Goal: Task Accomplishment & Management: Manage account settings

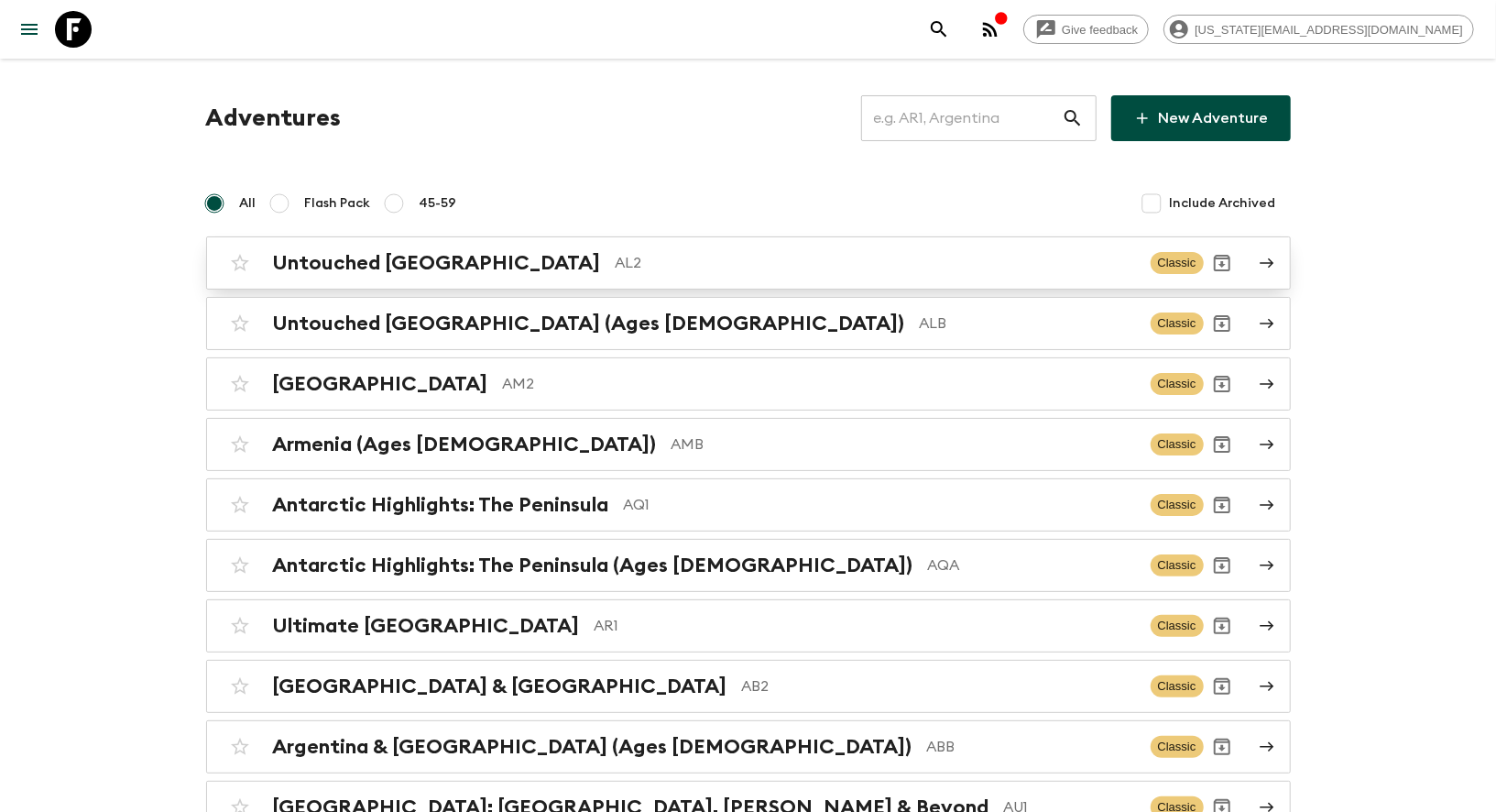
click at [461, 280] on div "Untouched Albania AL2 Classic" at bounding box center [713, 263] width 982 height 37
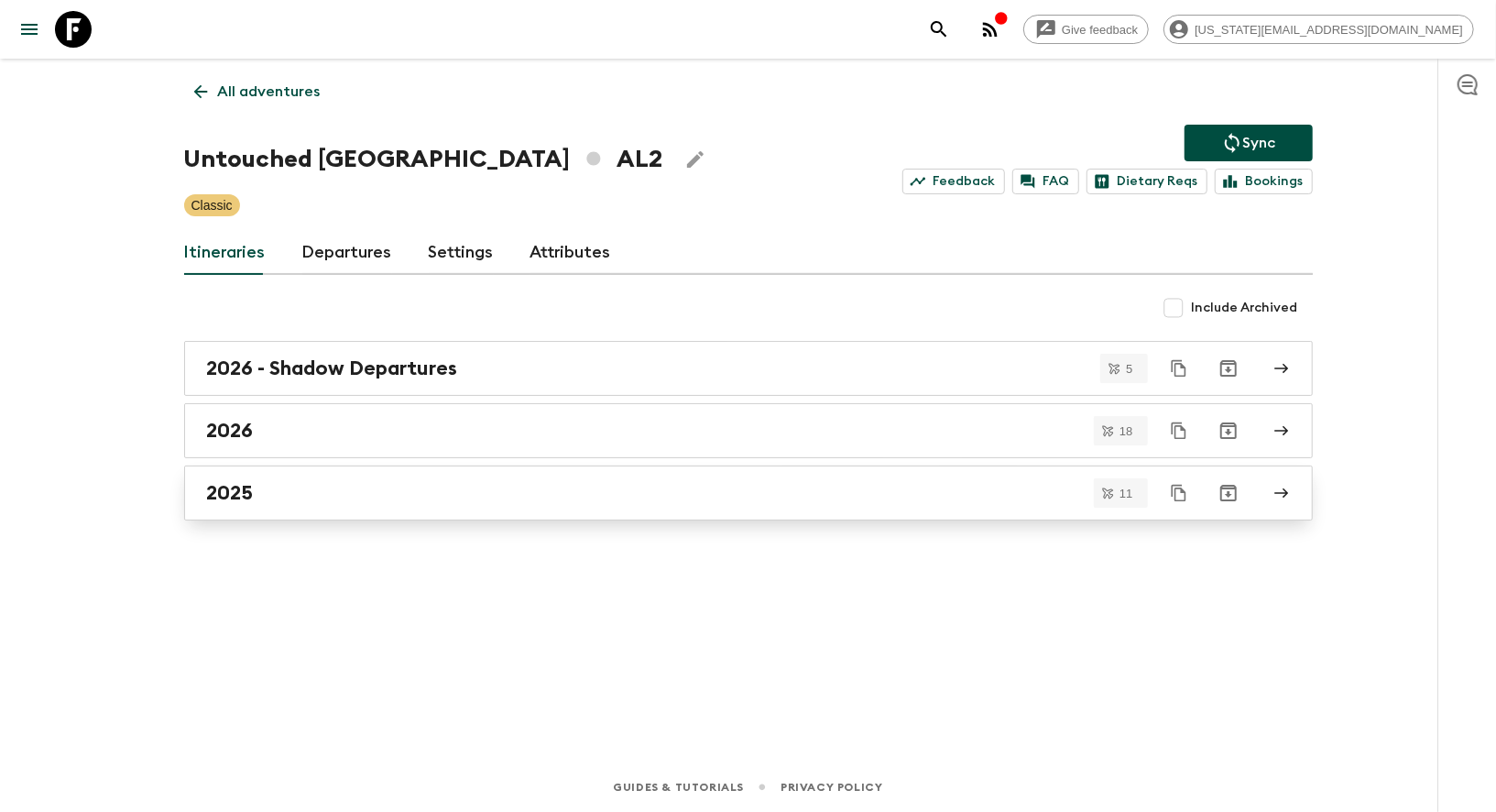
click at [244, 485] on h2 "2025" at bounding box center [231, 492] width 47 height 24
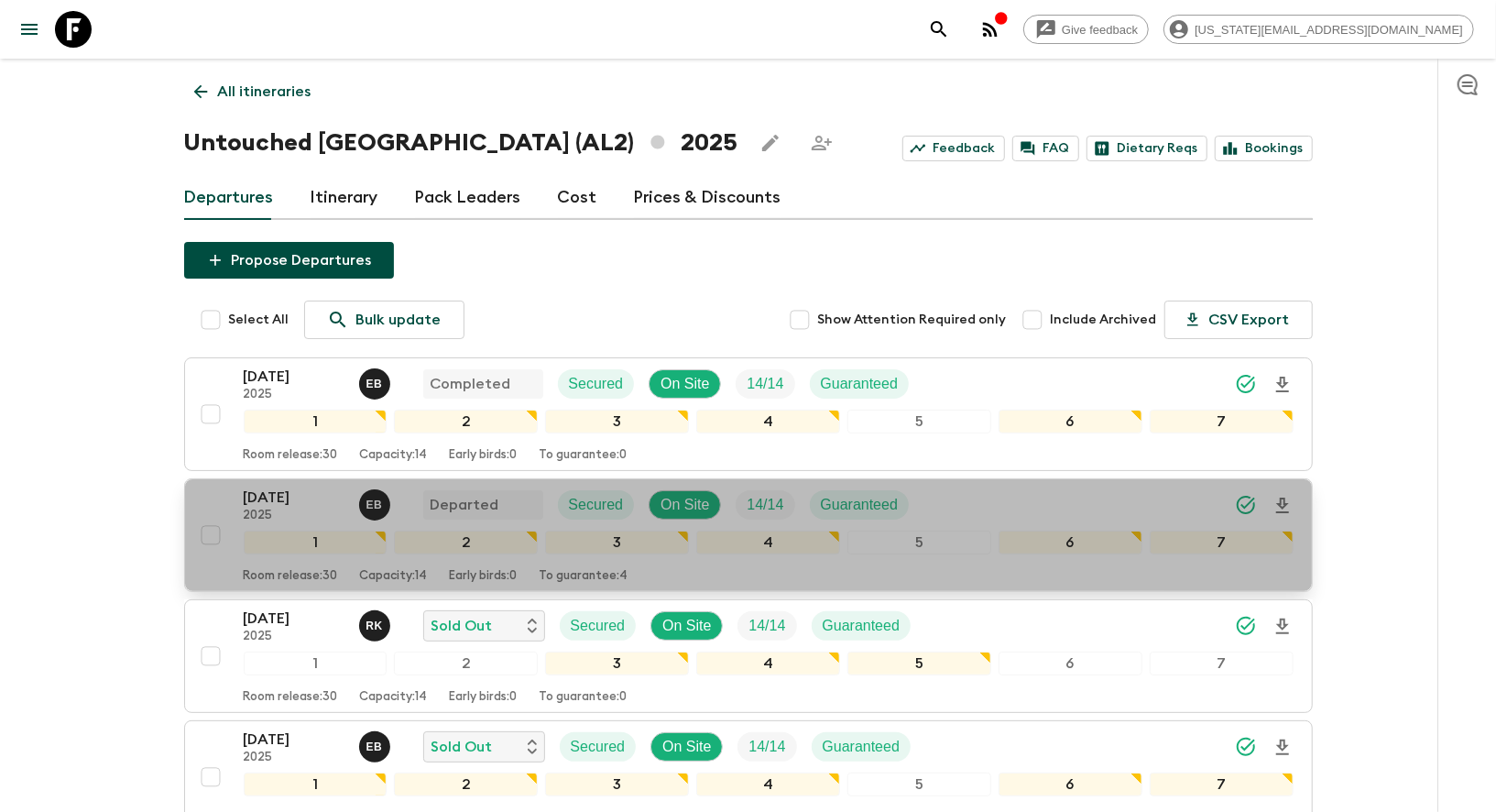
click at [228, 500] on div "[DATE] 2025 E B Departed Secured On Site 14 / 14 Guaranteed 1 2 3 4 5 6 7 Room …" at bounding box center [743, 534] width 1102 height 97
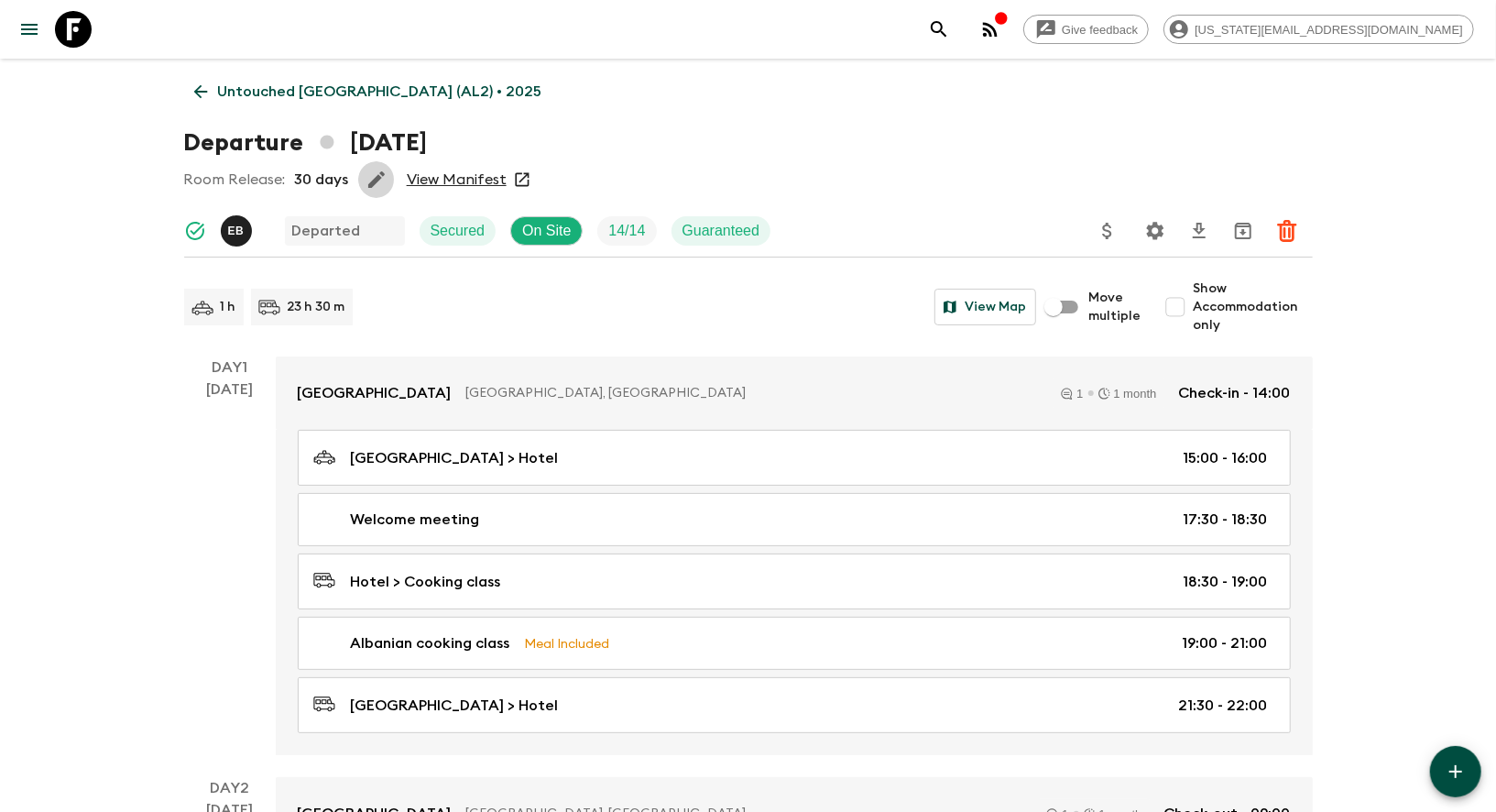
click at [378, 180] on icon "button" at bounding box center [376, 179] width 22 height 22
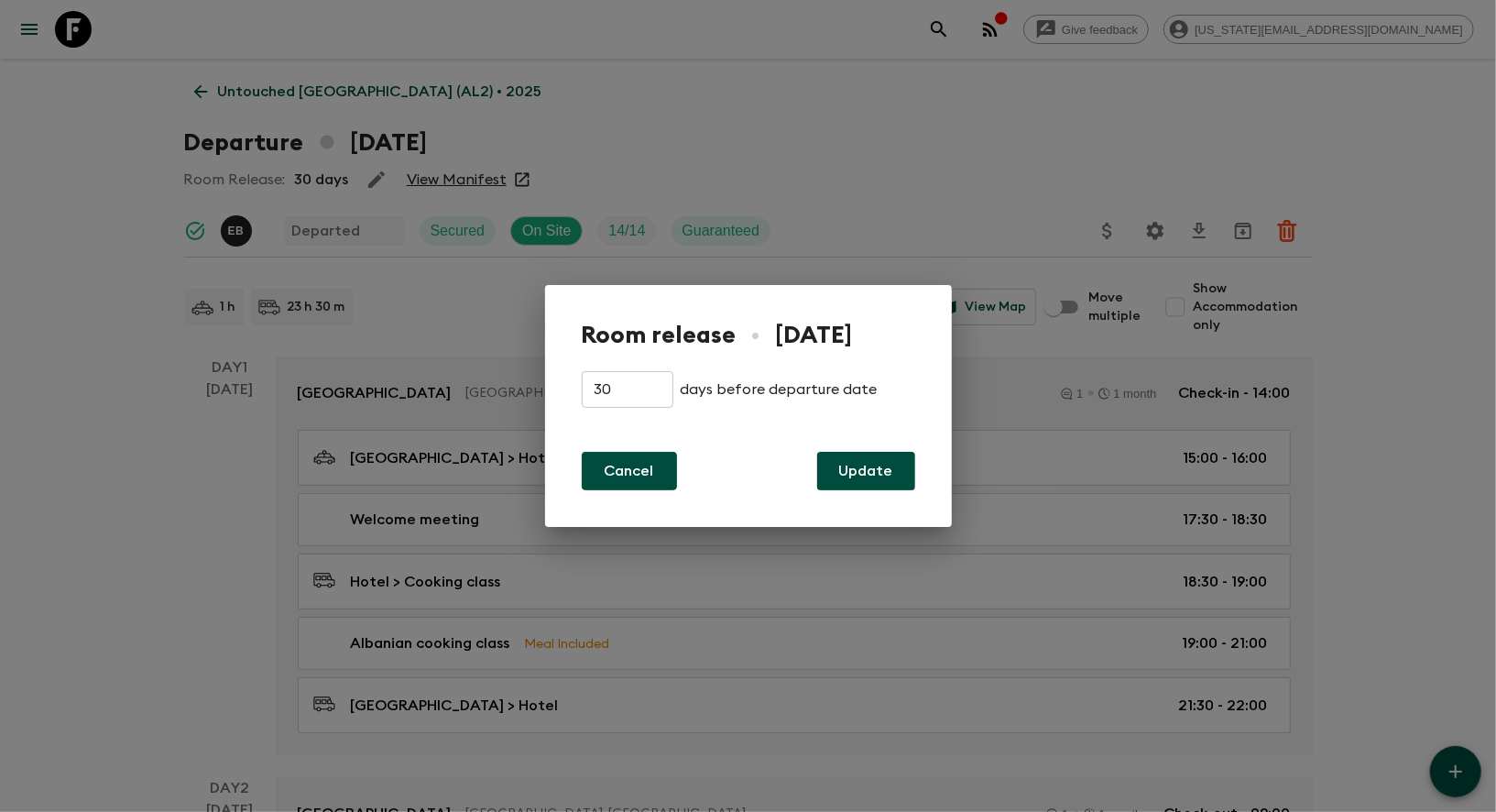
click at [587, 480] on button "Cancel" at bounding box center [629, 470] width 95 height 39
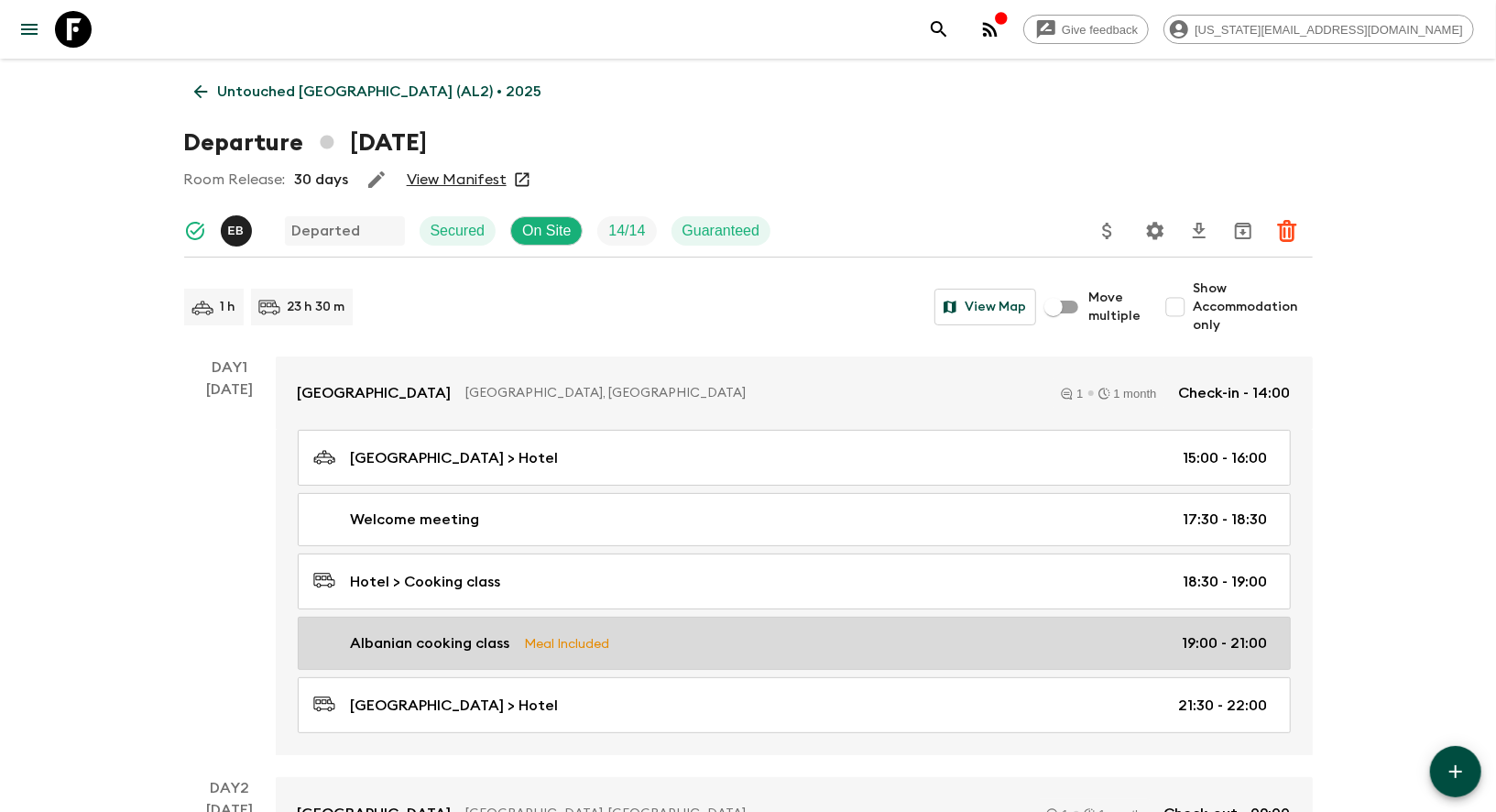
click at [422, 632] on p "Albanian cooking class" at bounding box center [430, 643] width 159 height 22
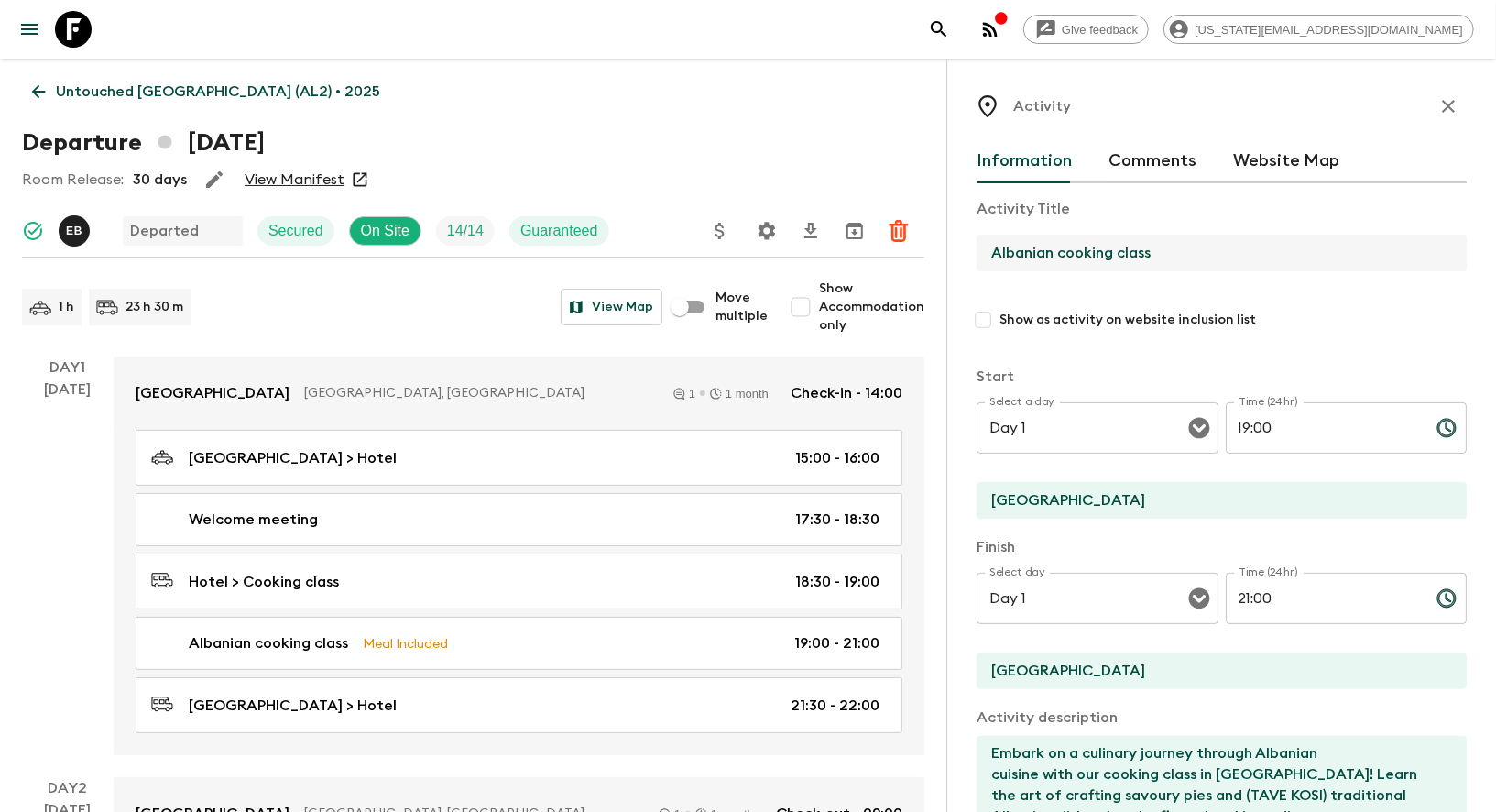
click at [1153, 243] on input "Albanian cooking class" at bounding box center [1214, 252] width 475 height 37
click at [1142, 243] on input "Albanian cooking class" at bounding box center [1214, 252] width 475 height 37
click at [1137, 247] on input "Albanian cooking class" at bounding box center [1214, 252] width 475 height 37
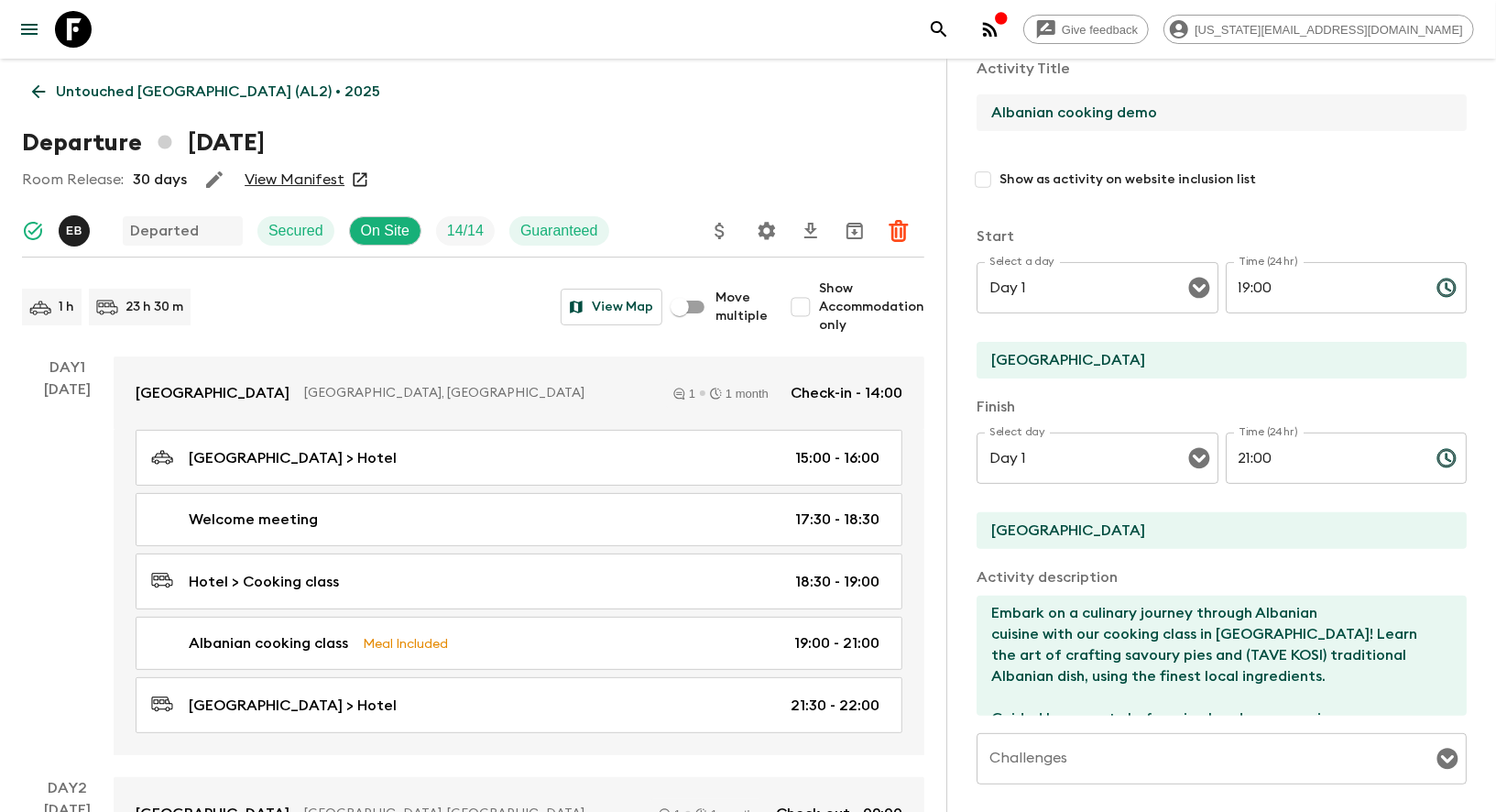
scroll to position [412, 0]
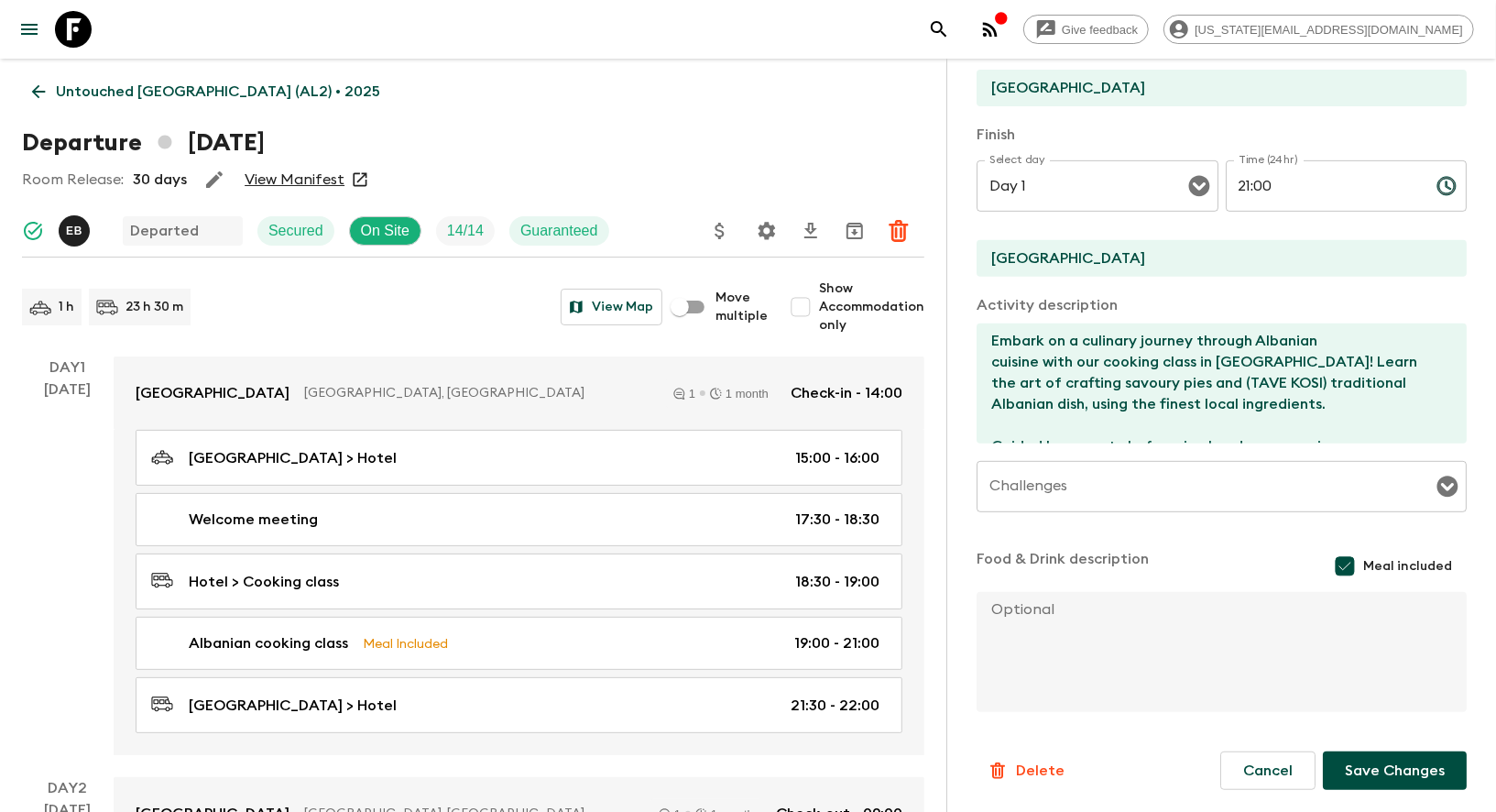
type input "Albanian cooking demo"
click at [1377, 765] on button "Save Changes" at bounding box center [1394, 771] width 144 height 39
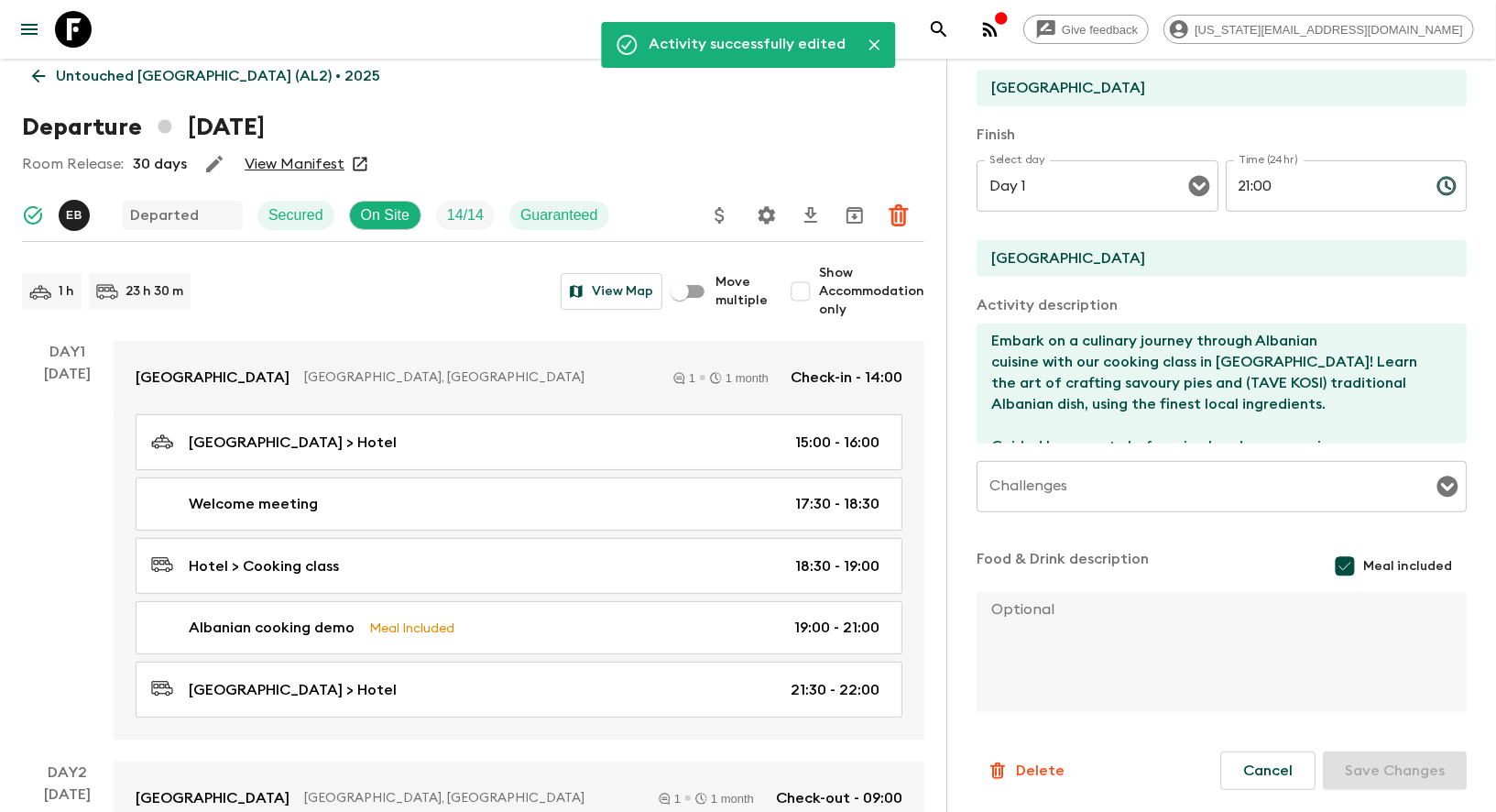
scroll to position [0, 0]
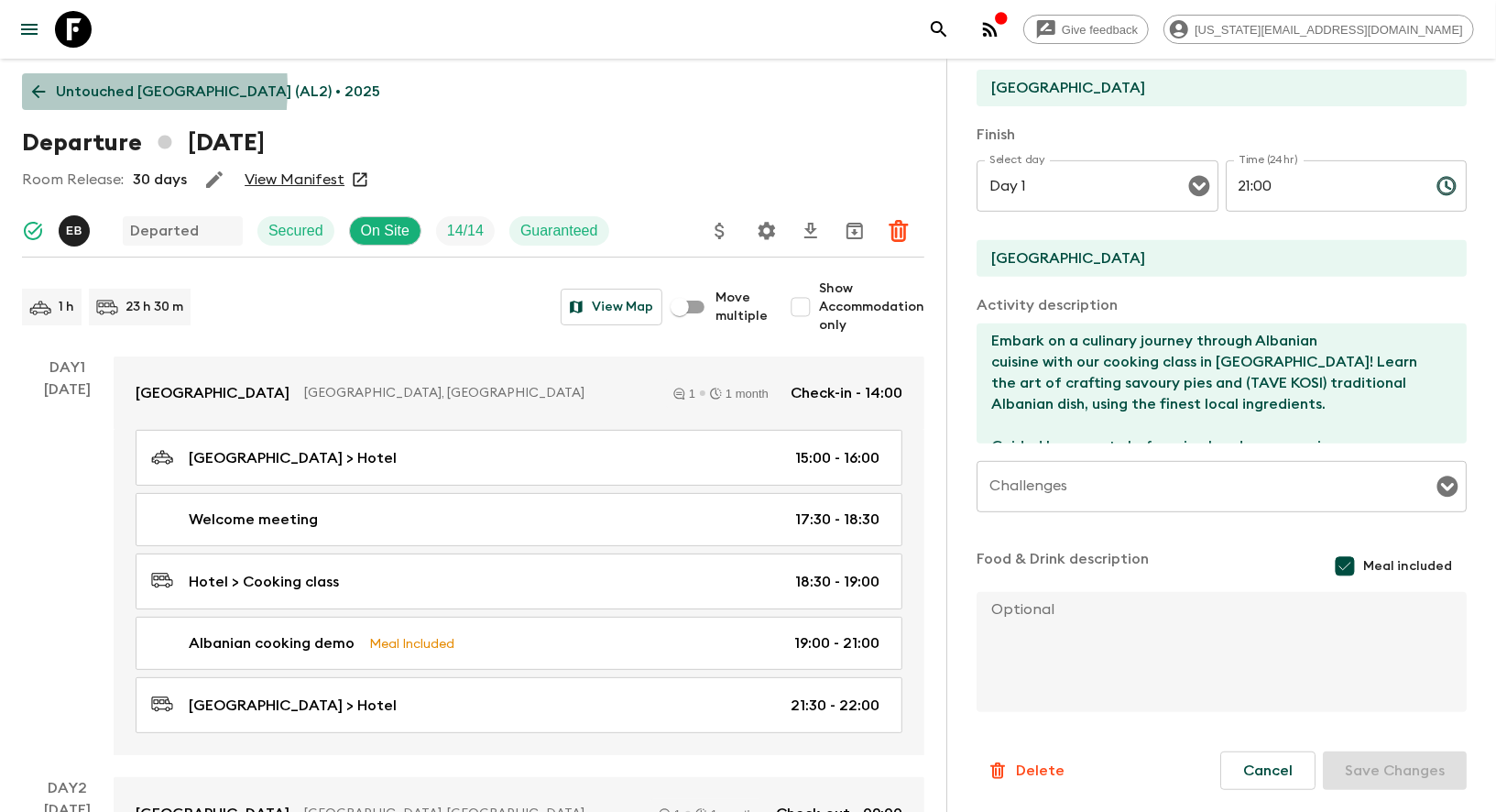
click at [35, 88] on icon at bounding box center [39, 92] width 14 height 14
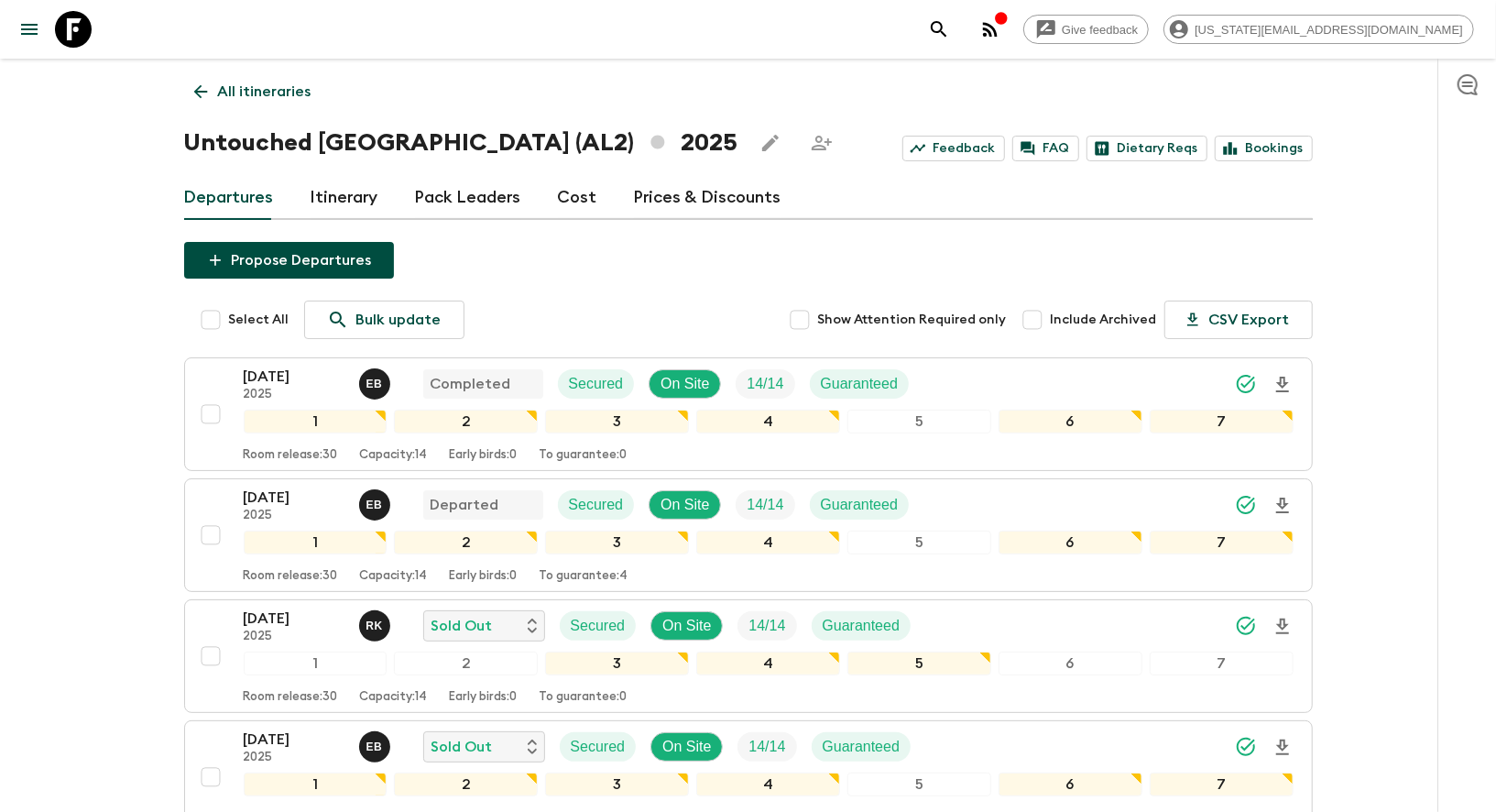
click at [404, 323] on p "Bulk update" at bounding box center [399, 319] width 86 height 22
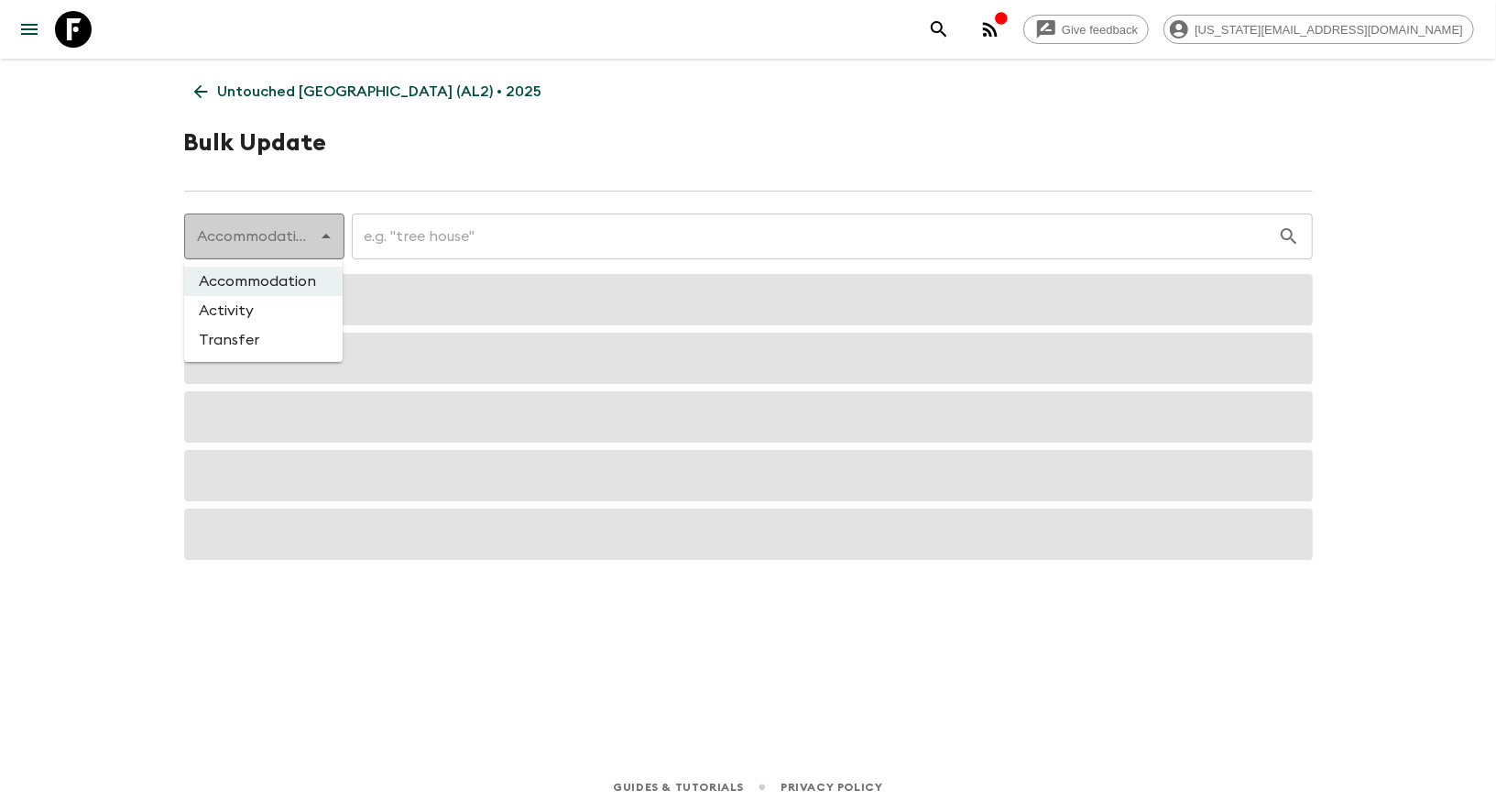
click at [277, 244] on body "Give feedback [US_STATE][EMAIL_ADDRESS][DOMAIN_NAME] Untouched [GEOGRAPHIC_DATA…" at bounding box center [748, 406] width 1496 height 812
click at [255, 315] on li "Activity" at bounding box center [263, 310] width 158 height 29
type input "activity"
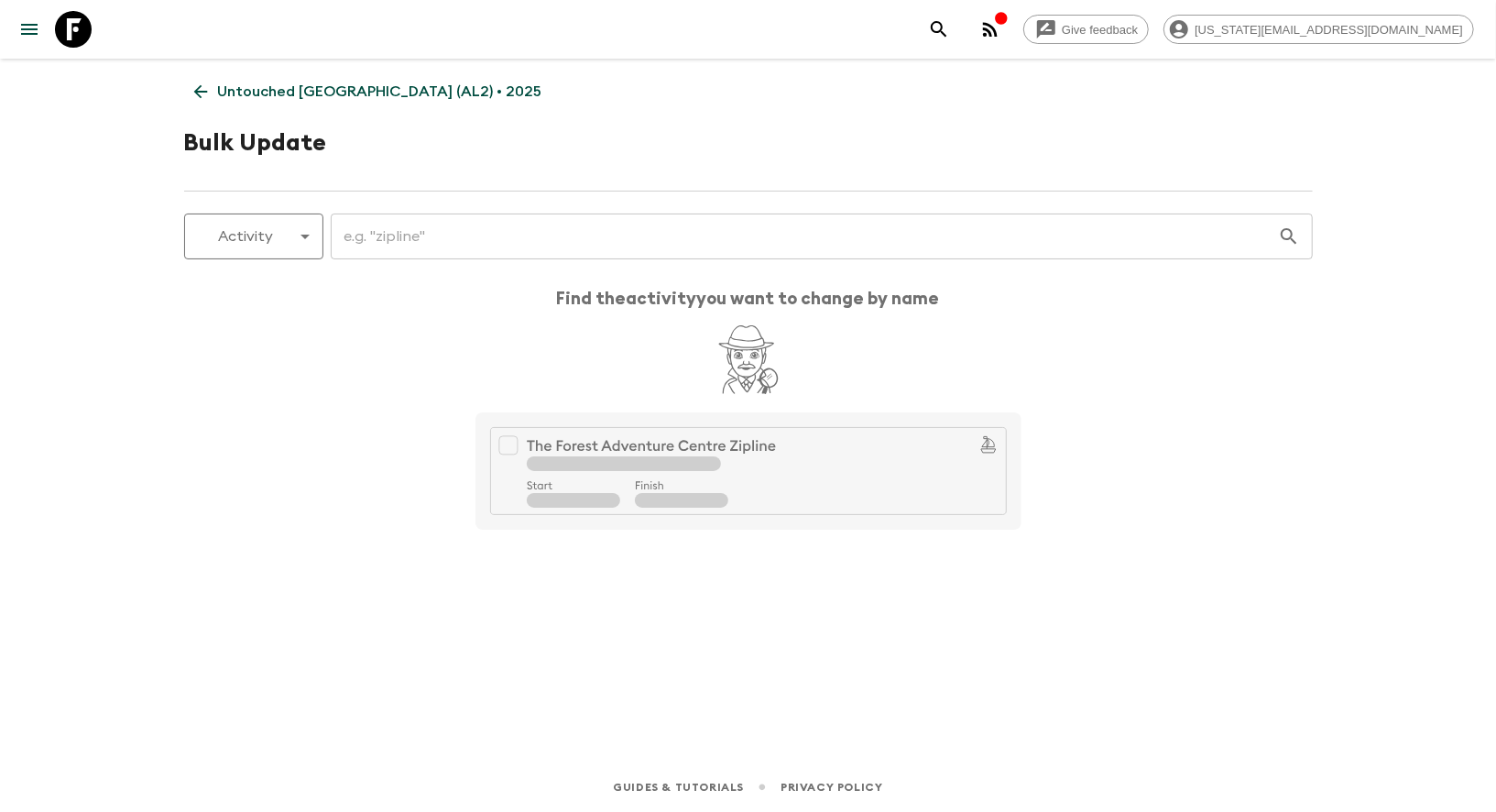
click at [417, 244] on input "text" at bounding box center [804, 236] width 947 height 52
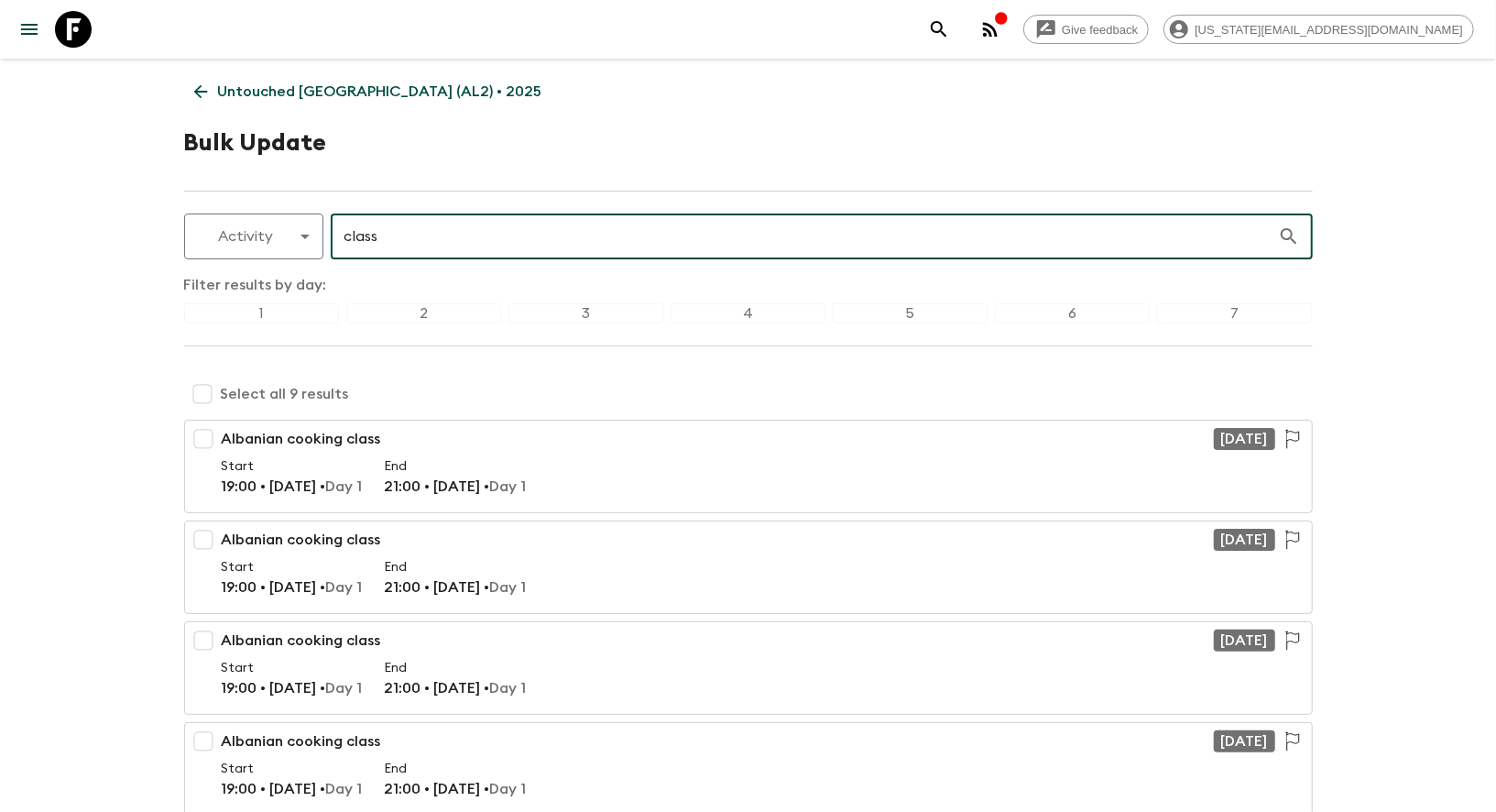
type input "class"
click at [204, 395] on input "checkbox" at bounding box center [202, 393] width 37 height 37
checkbox input "true"
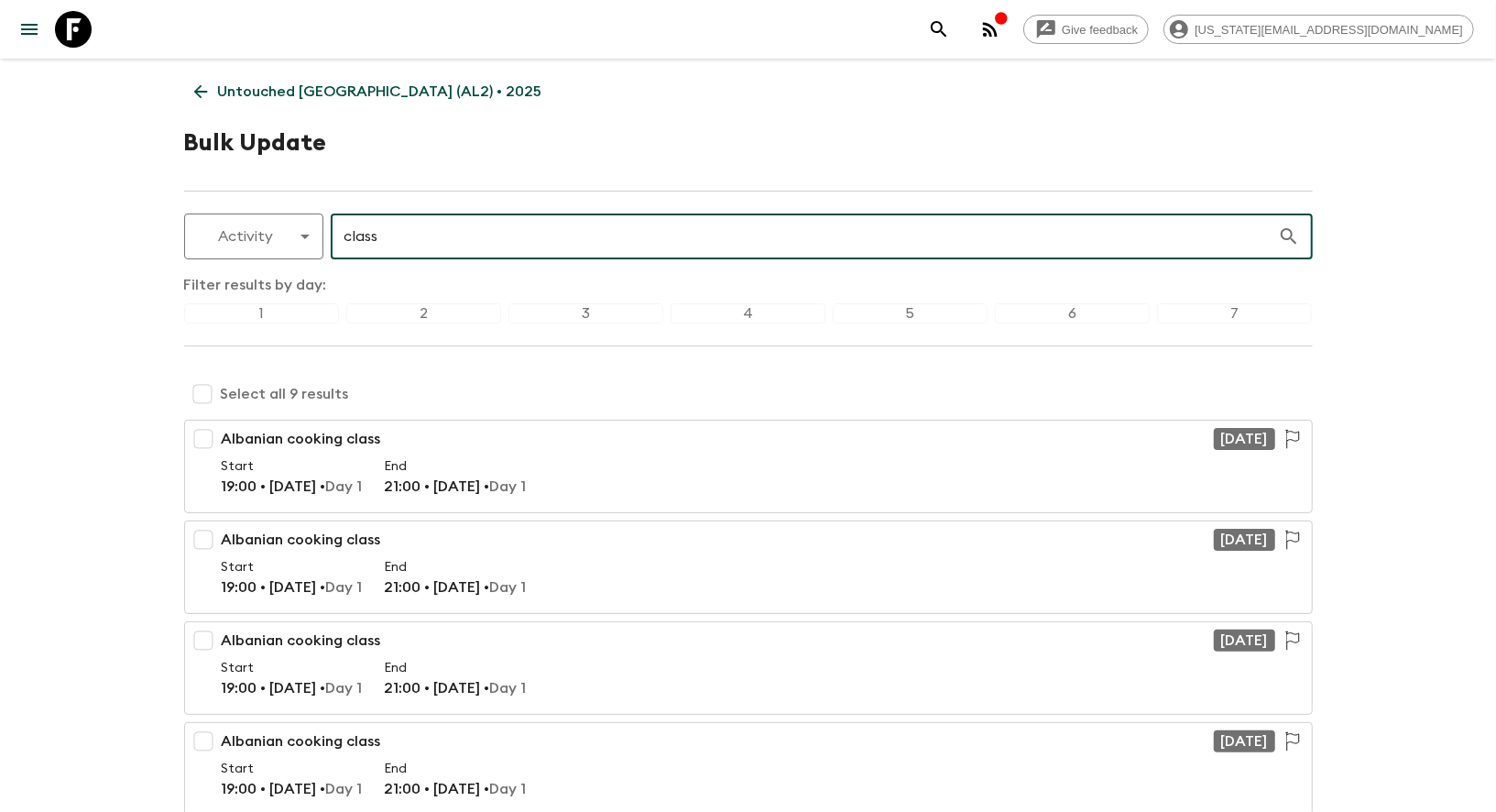
checkbox input "true"
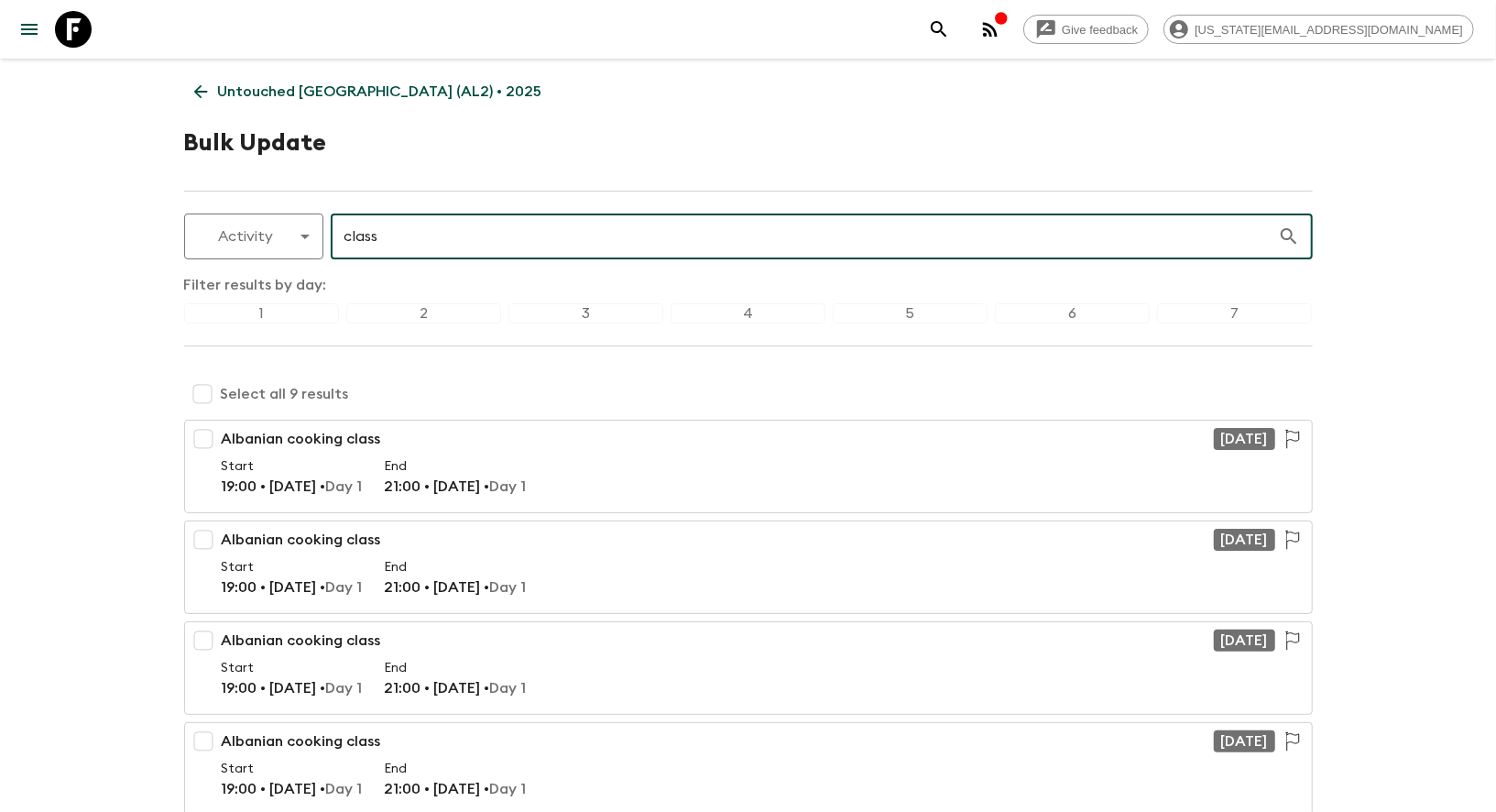
checkbox input "true"
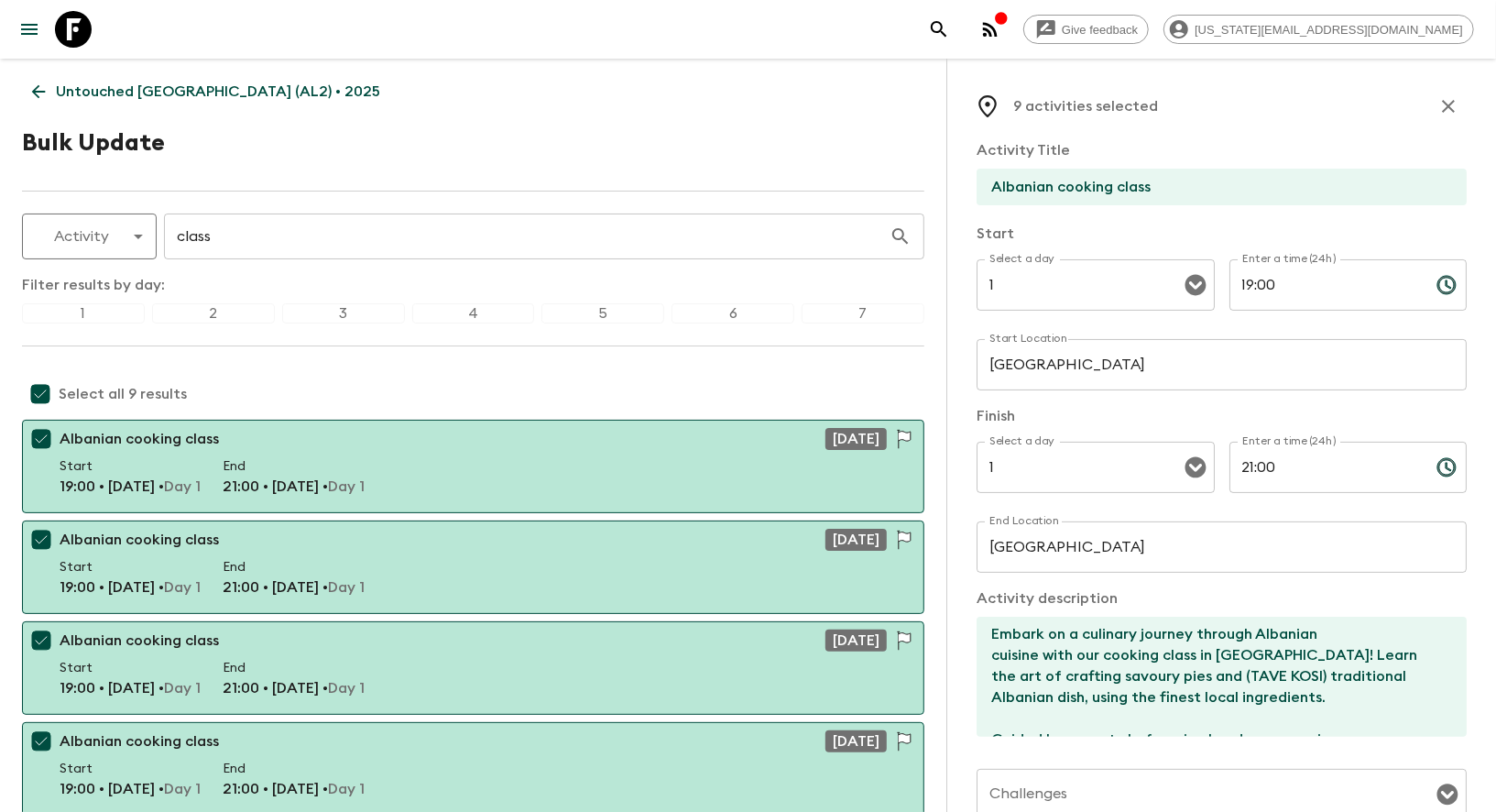
click at [1129, 189] on input "Albanian cooking class" at bounding box center [1214, 186] width 475 height 37
click at [1138, 186] on input "Albanian cooking class" at bounding box center [1214, 186] width 475 height 37
click at [1131, 183] on input "Albanian cooking demo" at bounding box center [1214, 186] width 475 height 37
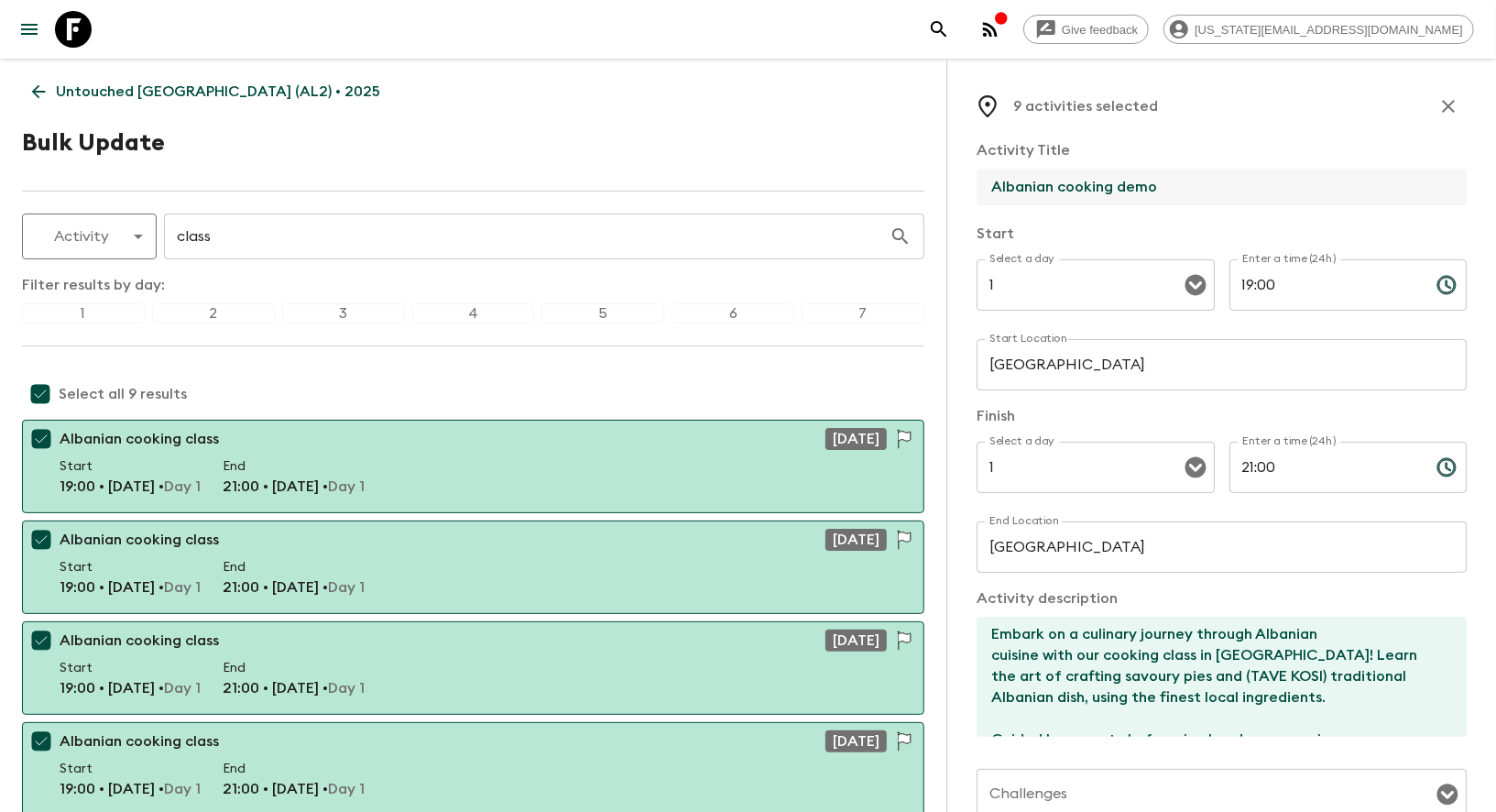
click at [1131, 183] on input "Albanian cooking demo" at bounding box center [1214, 186] width 475 height 37
paste input "nstration"
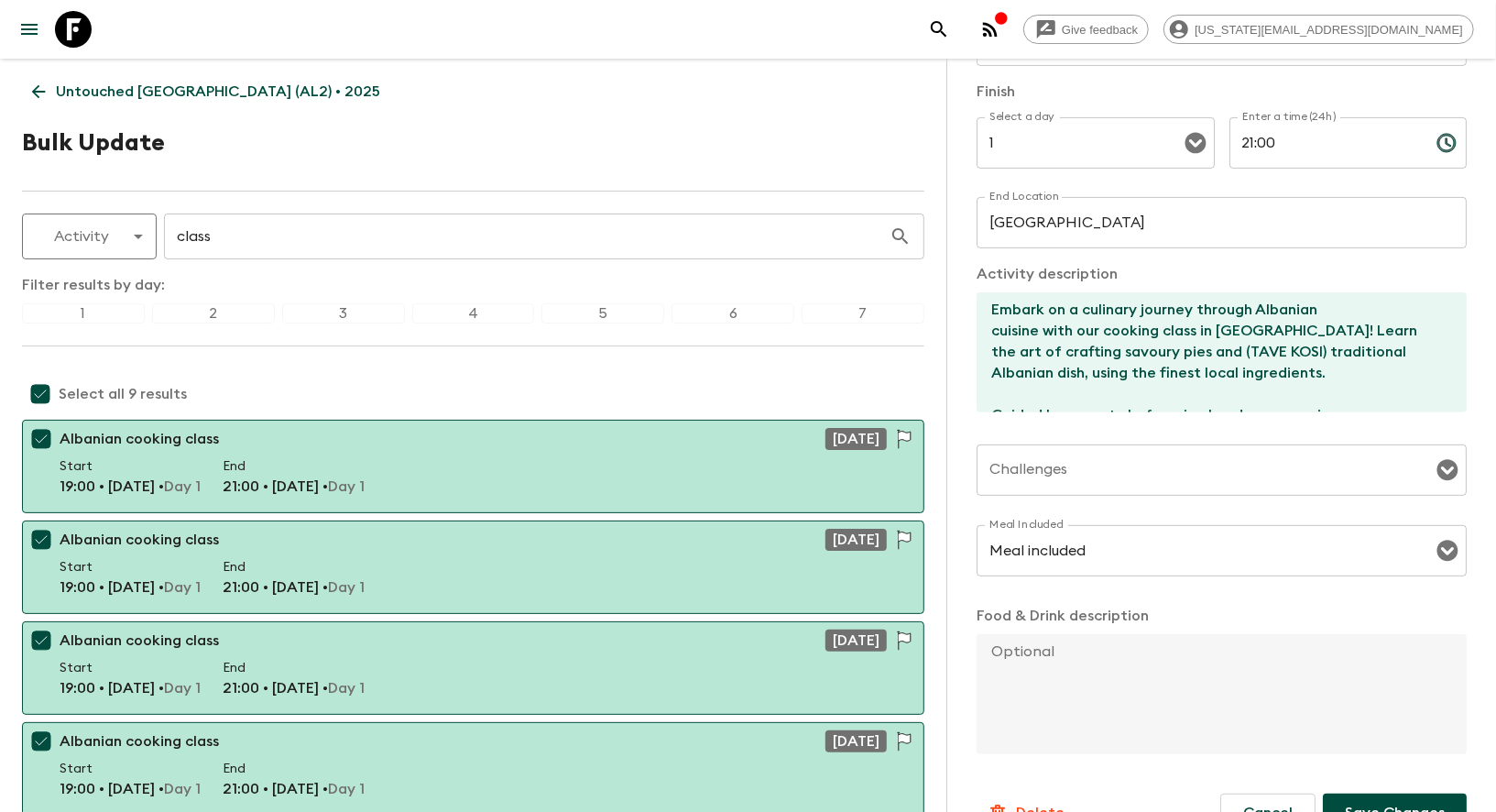
scroll to position [367, 0]
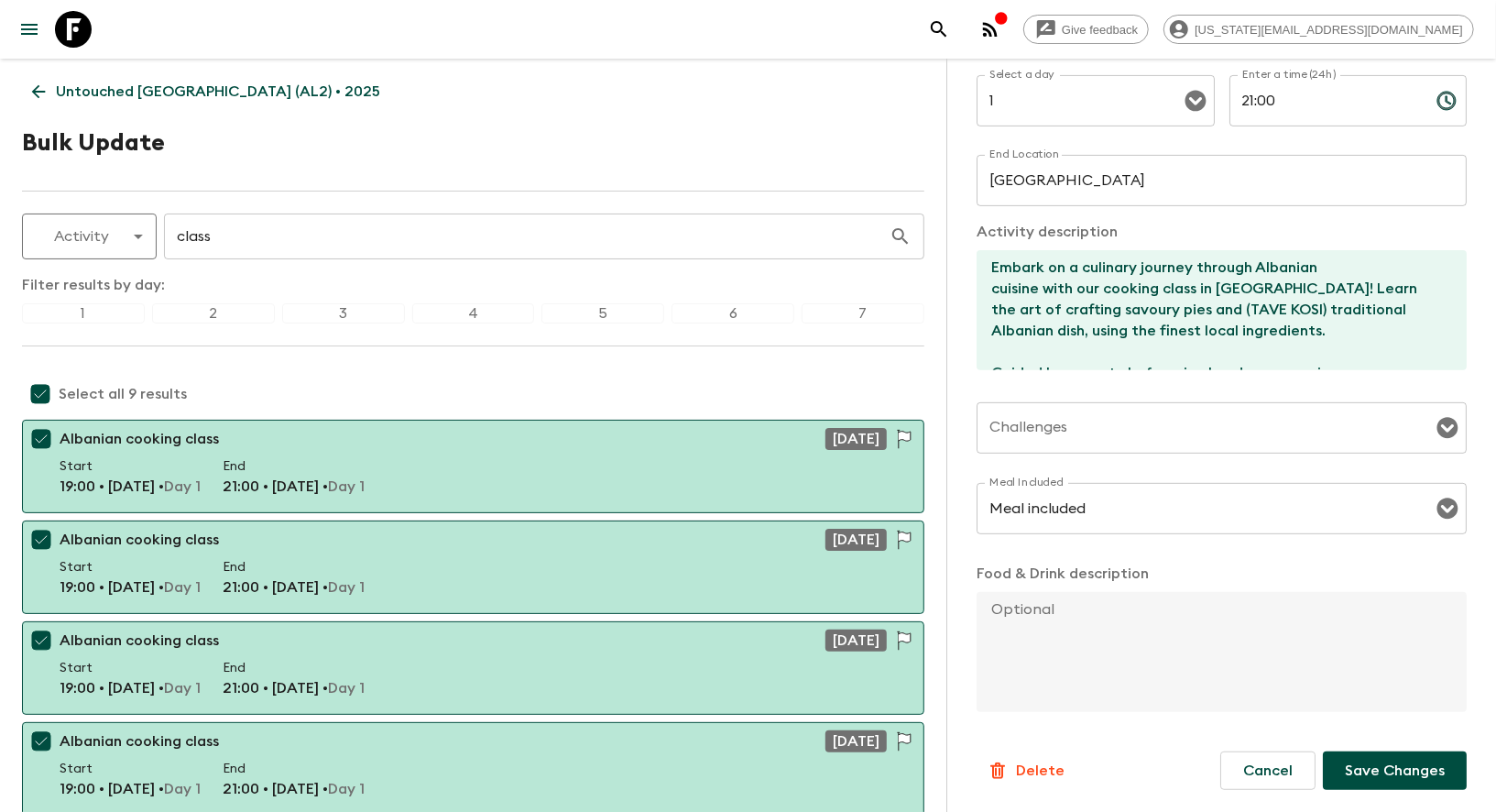
type input "Albanian cooking demonstration"
click at [1374, 767] on p "Save Changes" at bounding box center [1395, 770] width 100 height 22
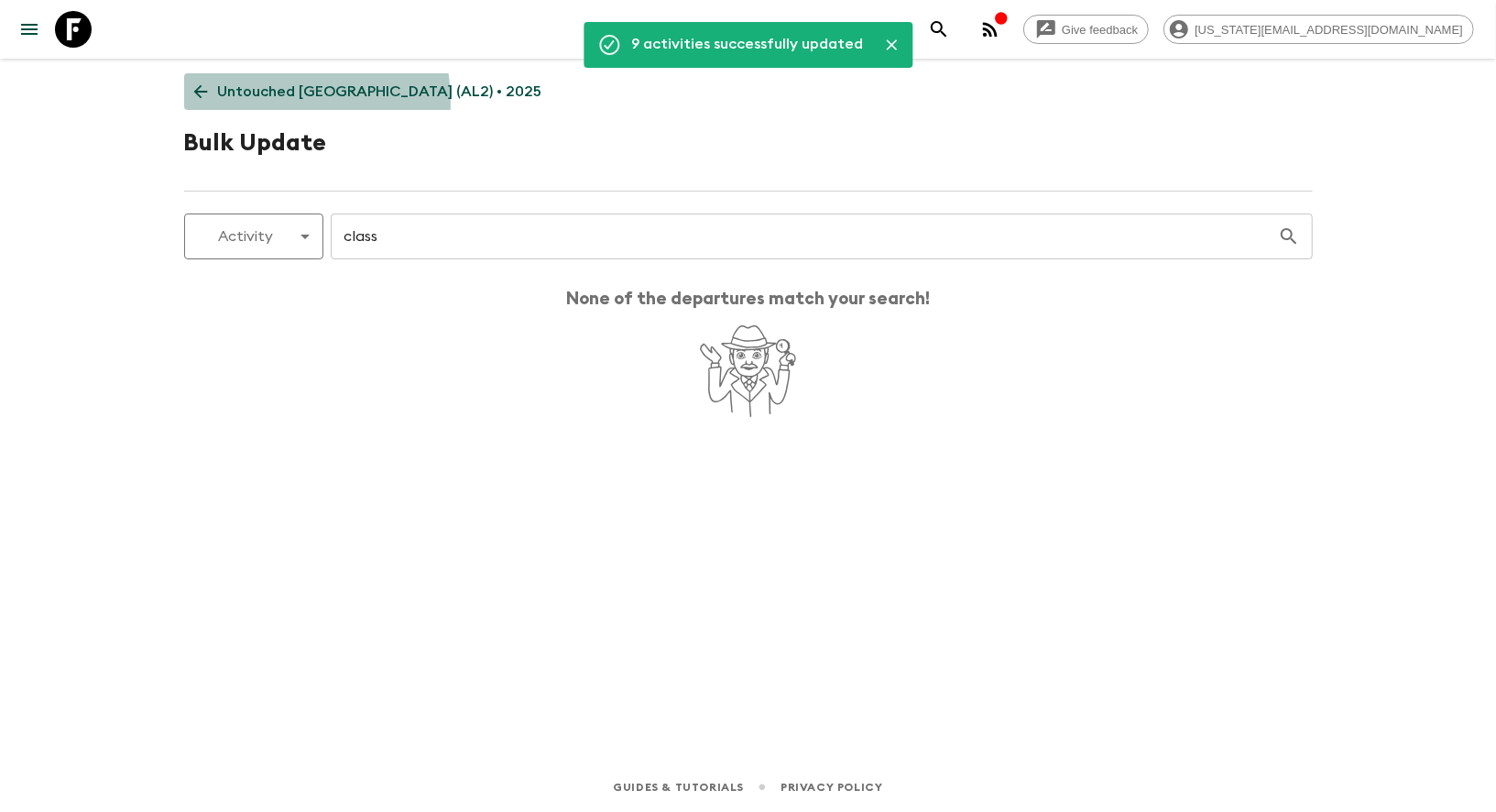
click at [206, 105] on link "Untouched [GEOGRAPHIC_DATA] (AL2) • 2025" at bounding box center [369, 91] width 369 height 37
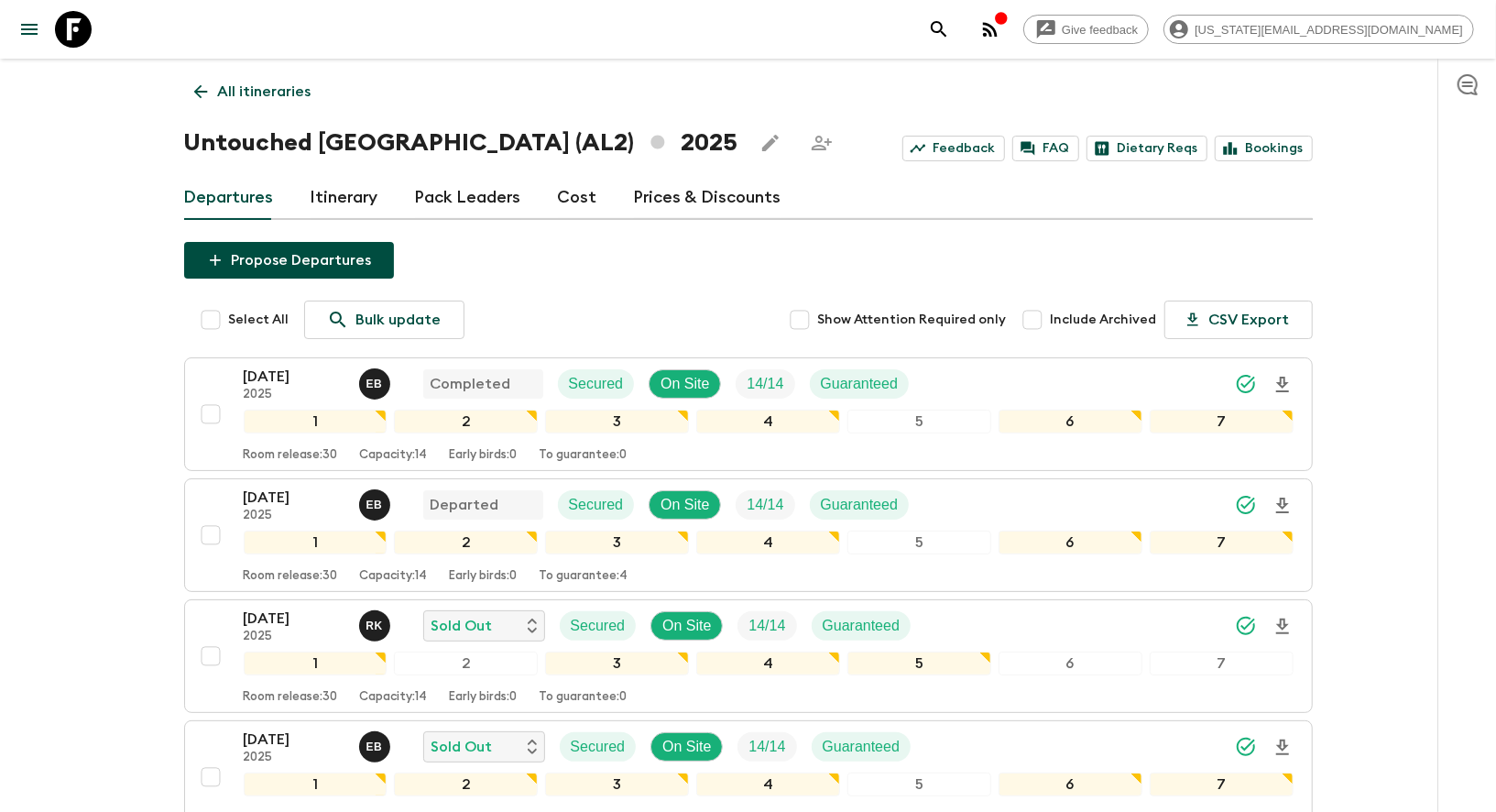
scroll to position [1, 0]
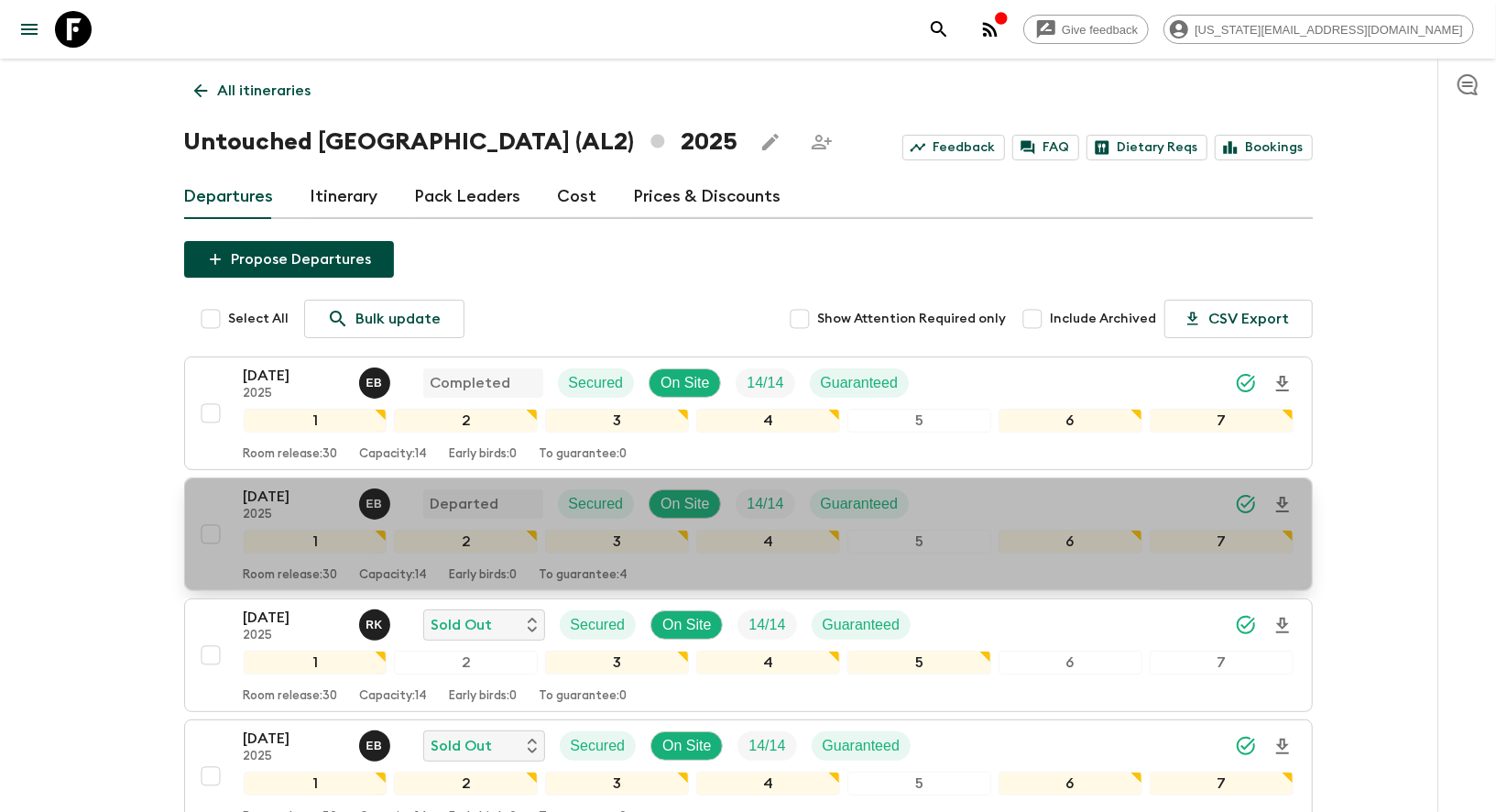
click at [257, 508] on p "2025" at bounding box center [294, 516] width 101 height 15
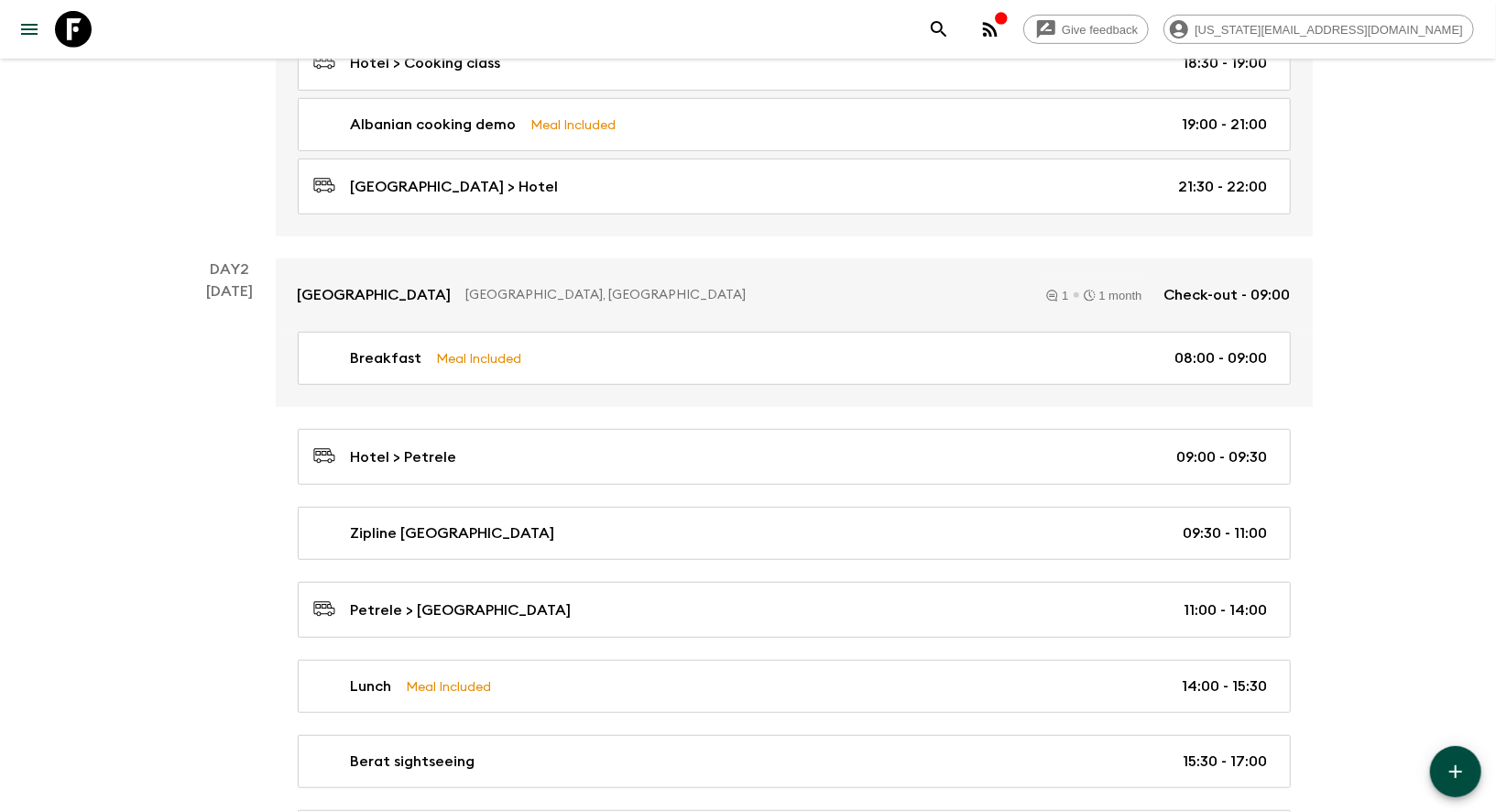
scroll to position [621, 0]
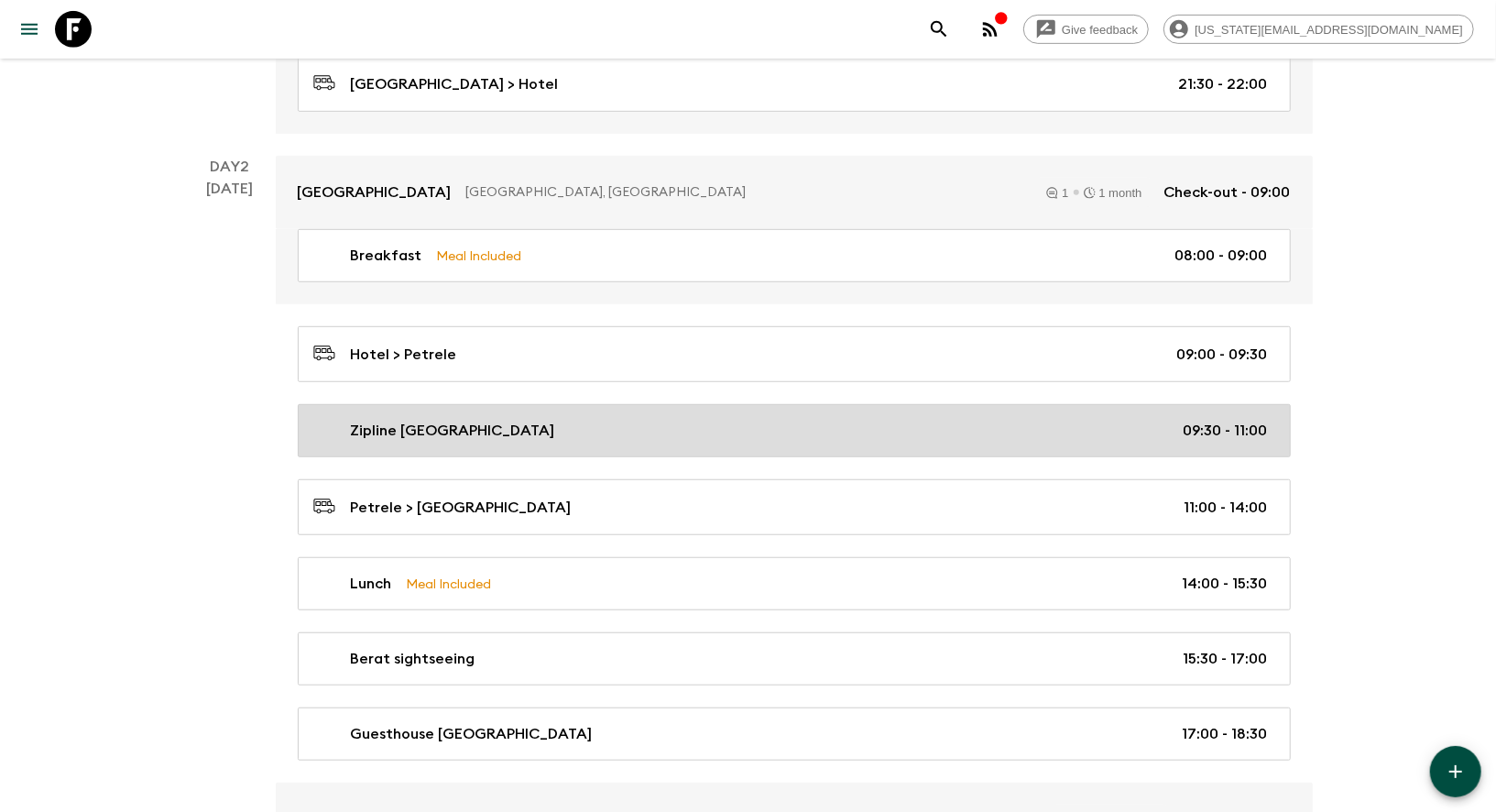
click at [488, 420] on div "Zipline [GEOGRAPHIC_DATA] 09:30 - 11:00" at bounding box center [790, 430] width 955 height 22
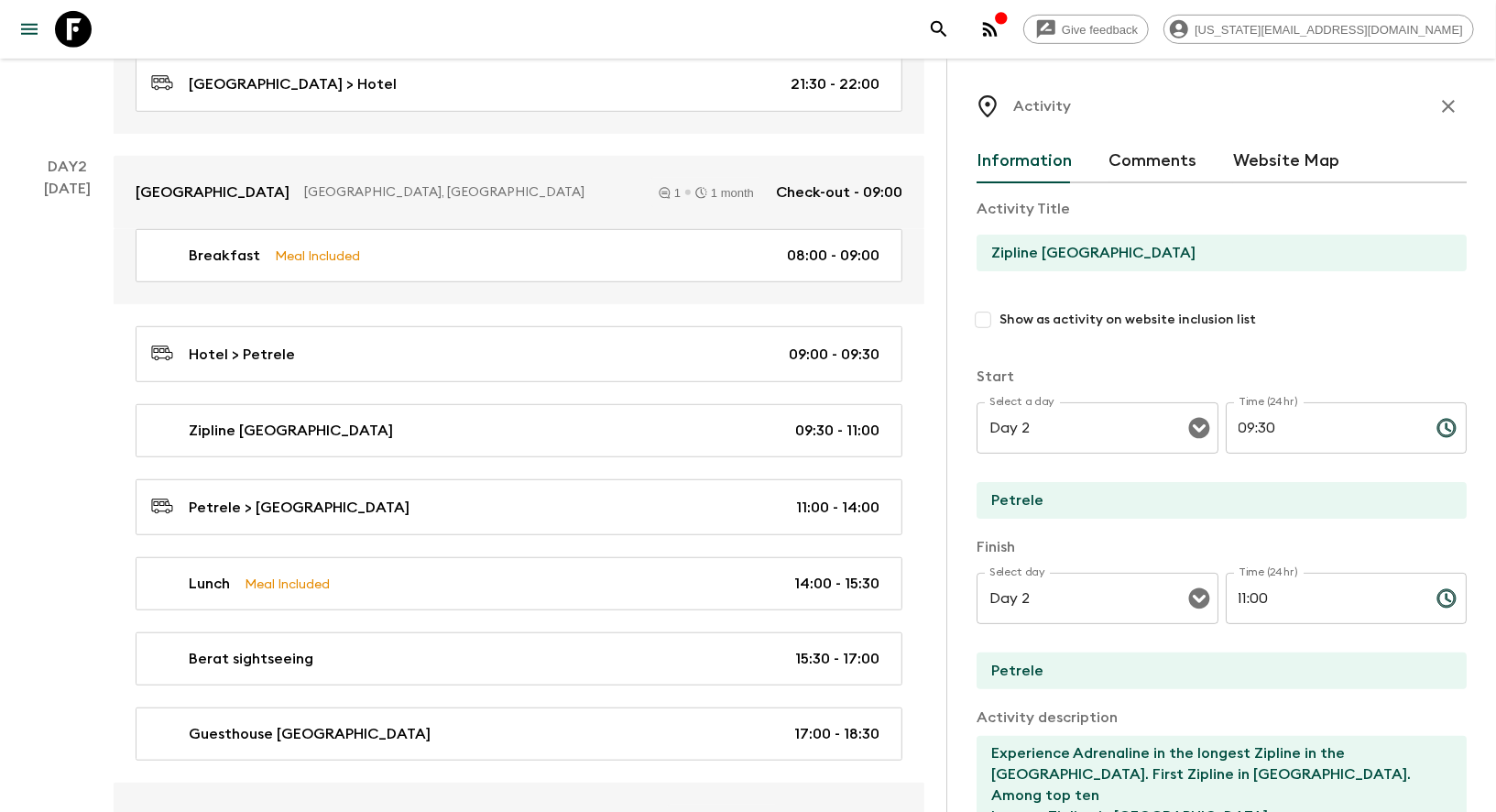
click at [1034, 260] on input "Zipline [GEOGRAPHIC_DATA]" at bounding box center [1214, 252] width 475 height 37
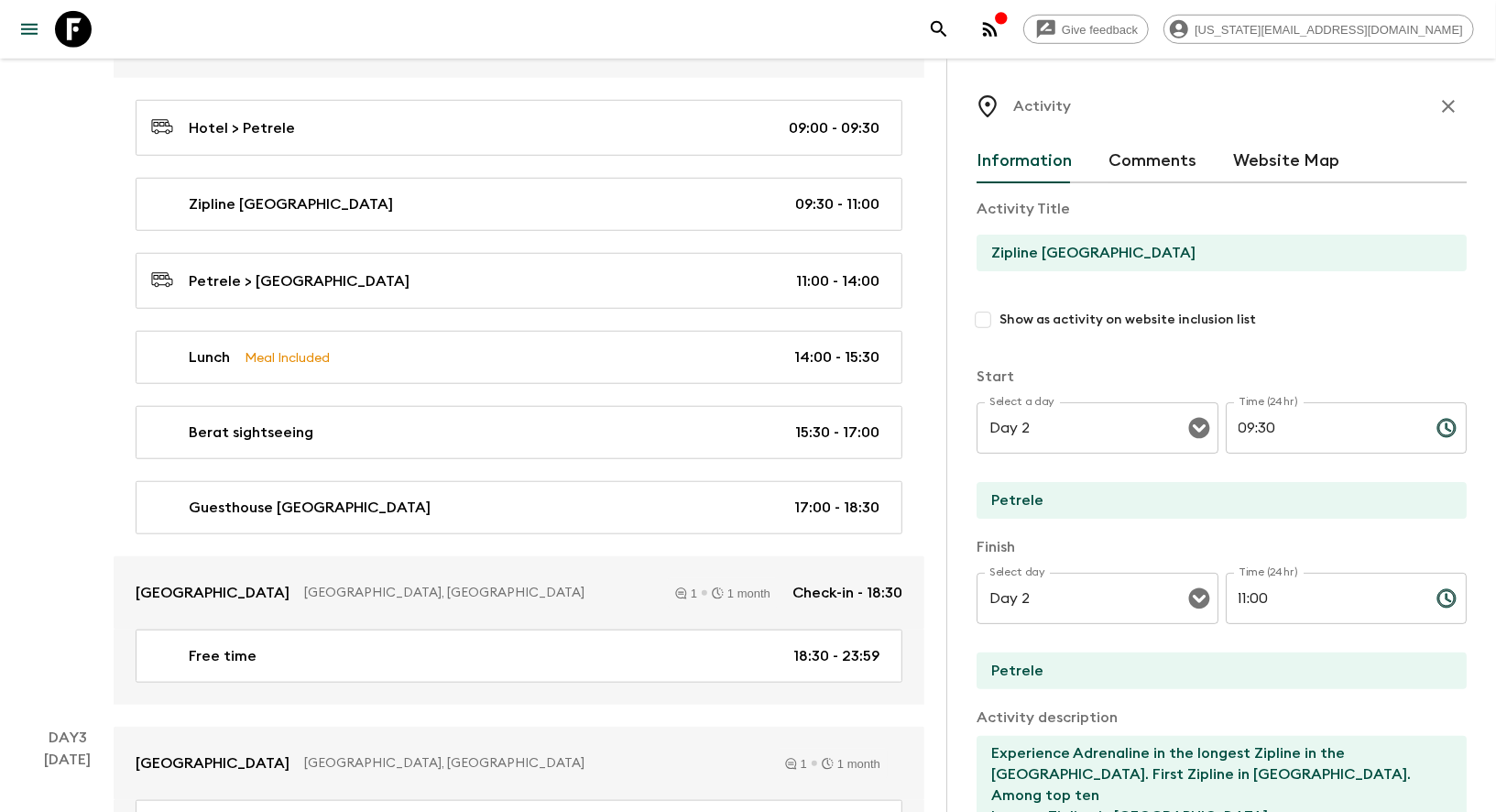
scroll to position [844, 0]
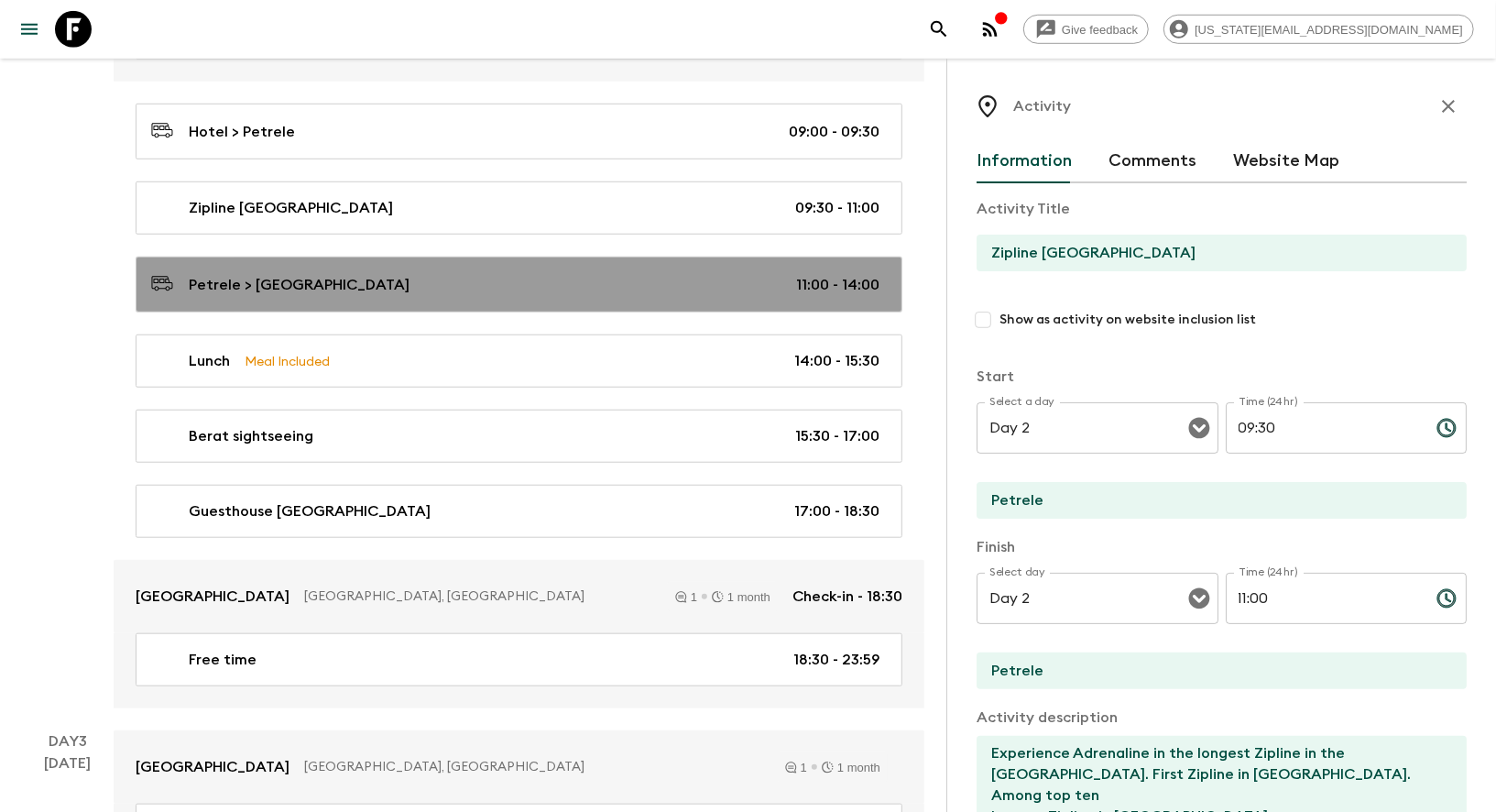
click at [258, 289] on link "Petrele > [GEOGRAPHIC_DATA] 11:00 - 14:00" at bounding box center [518, 284] width 767 height 56
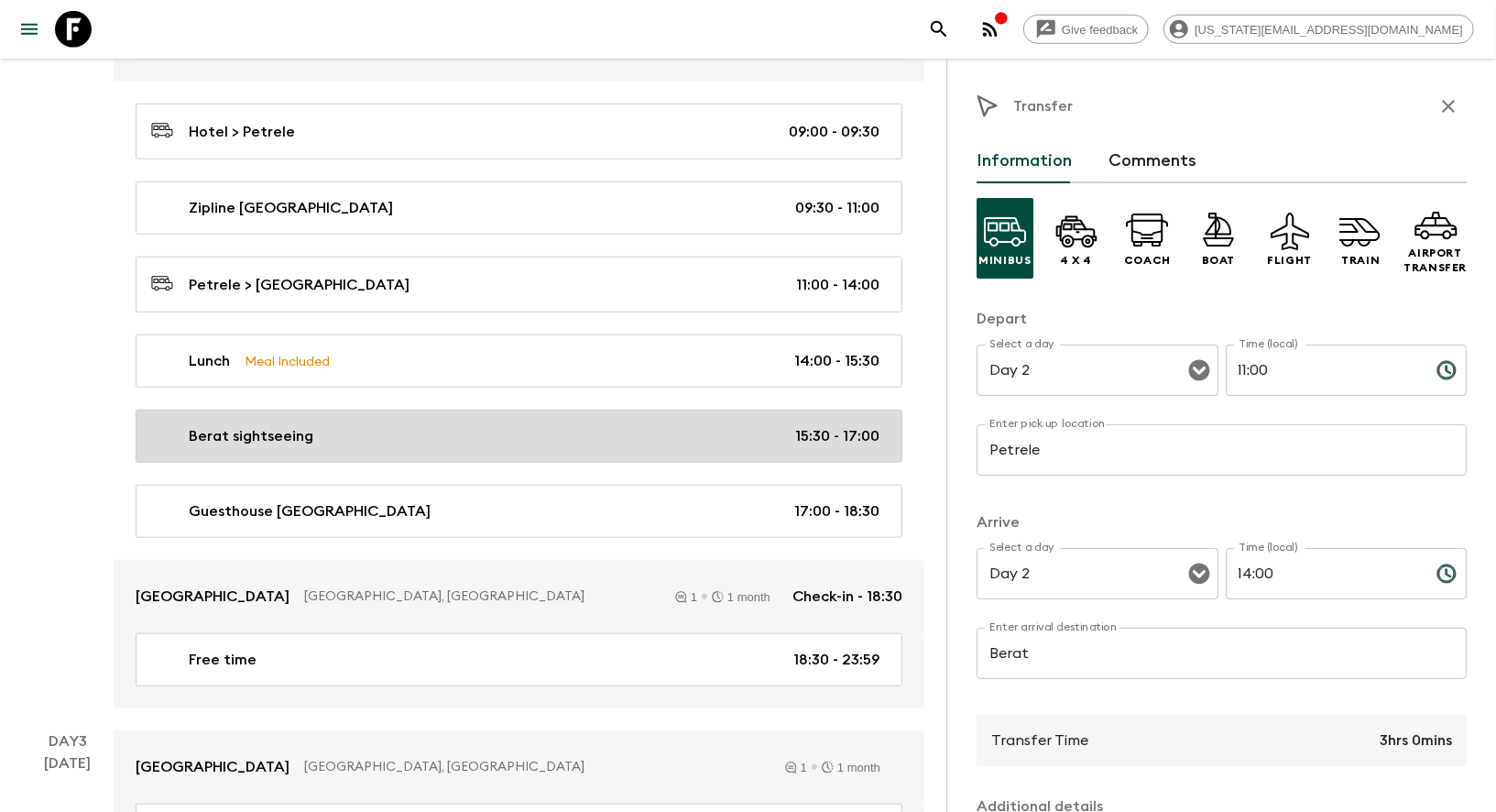
click at [492, 425] on div "Berat sightseeing 15:30 - 17:00" at bounding box center [516, 436] width 728 height 22
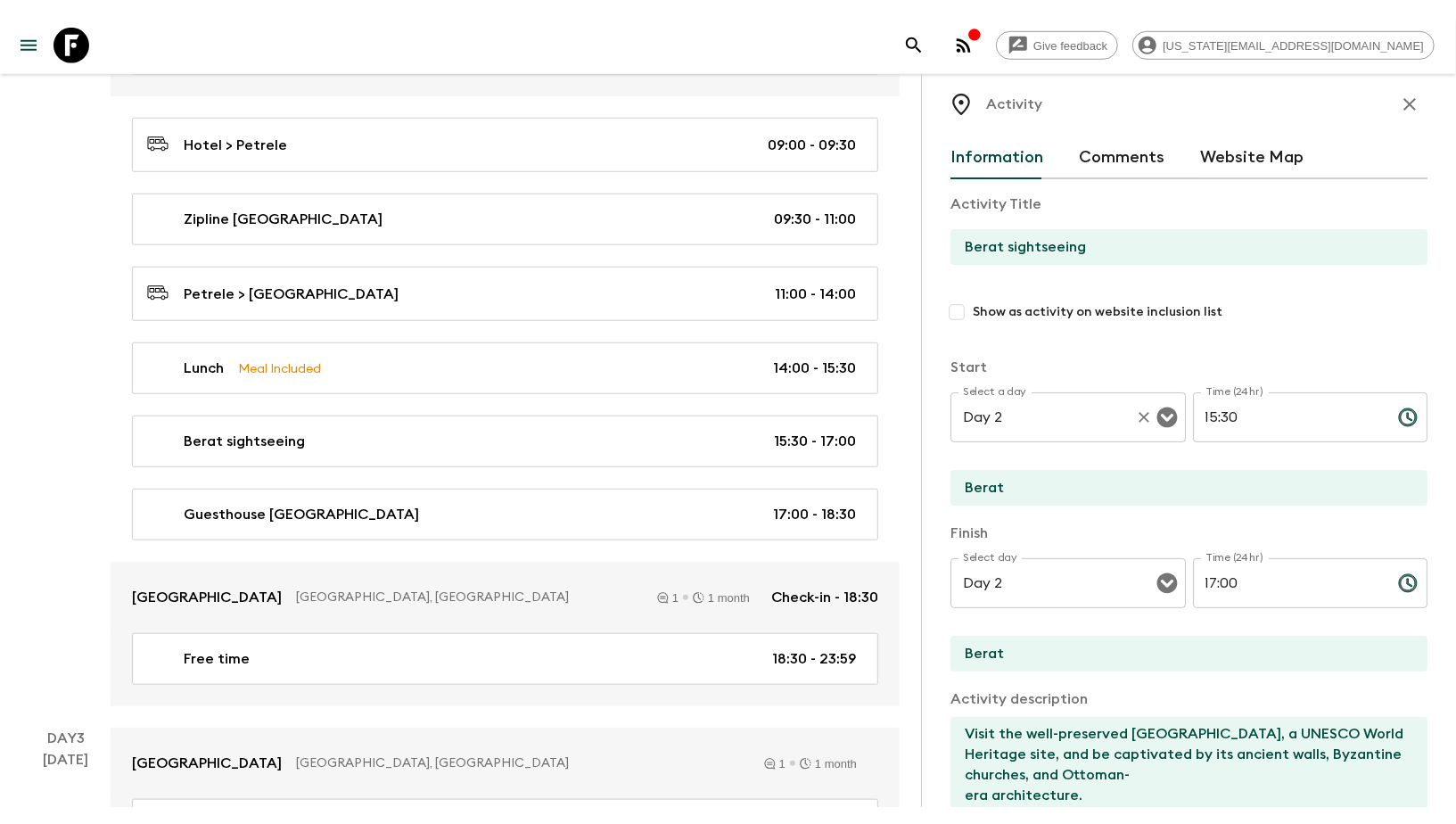
scroll to position [11, 0]
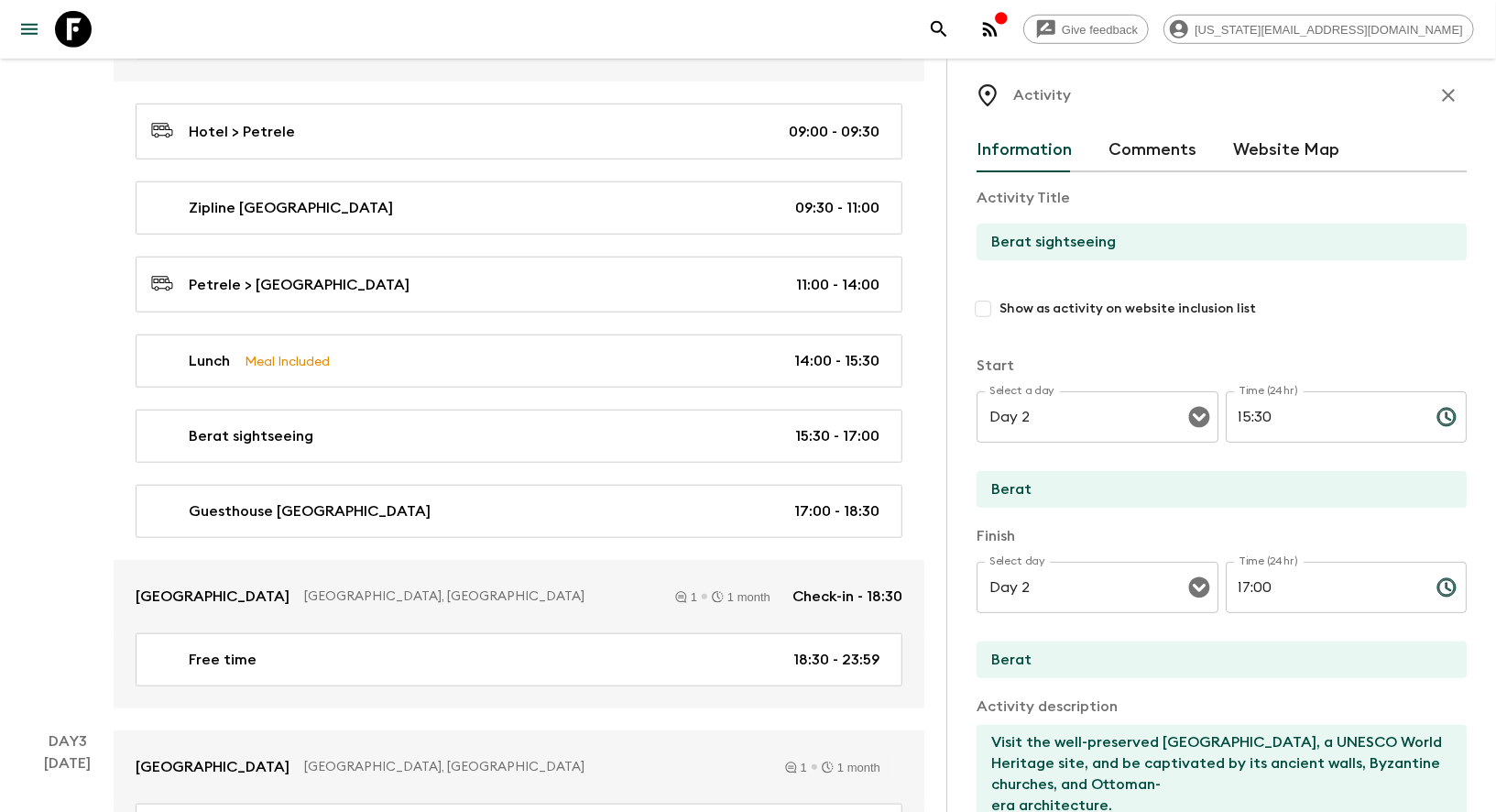
click at [1013, 496] on input "Berat" at bounding box center [1214, 489] width 475 height 37
click at [24, 458] on div "Day 2 [DATE]" at bounding box center [67, 321] width 91 height 775
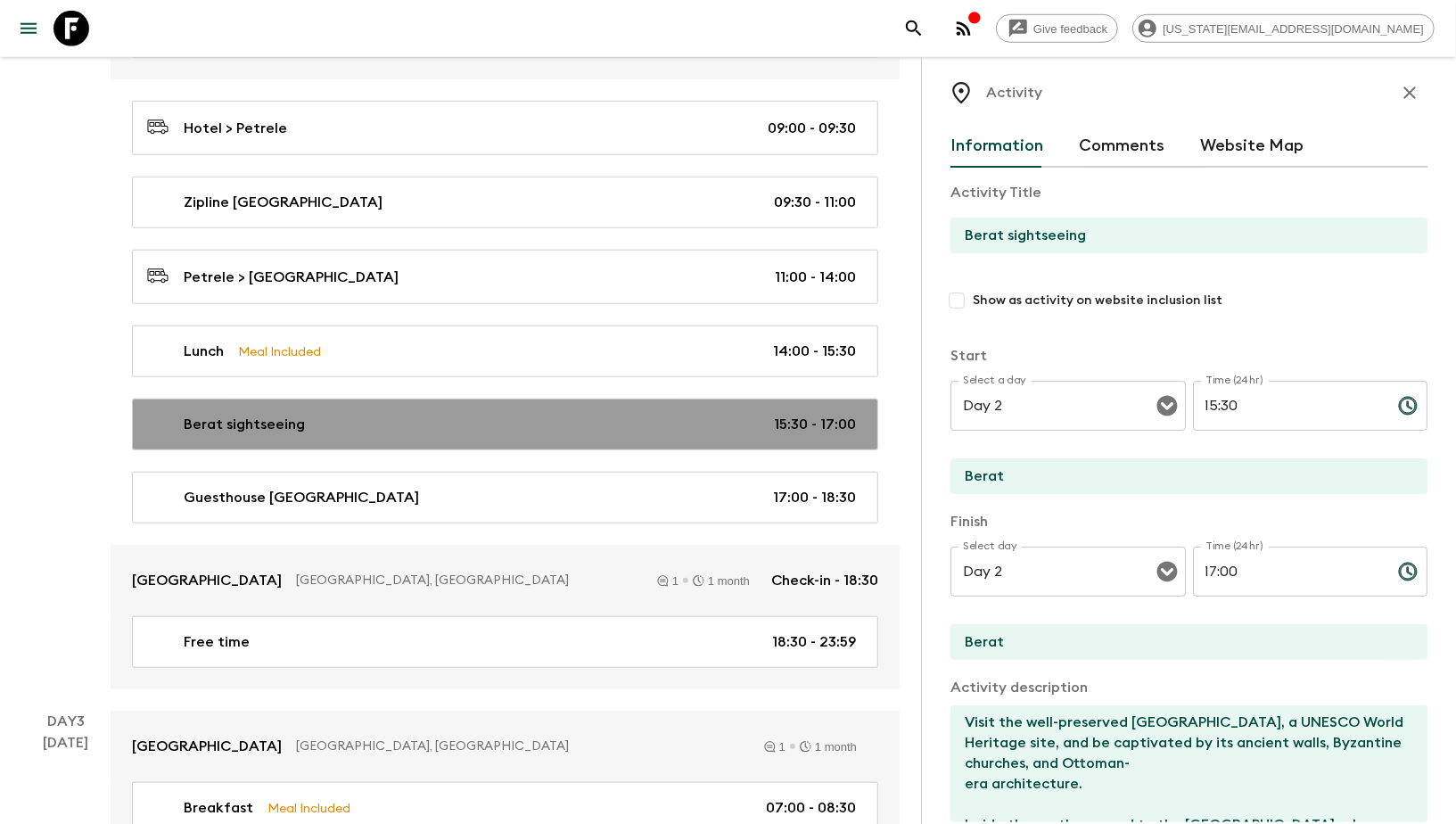
click at [243, 428] on link "Berat sightseeing 15:30 - 17:00" at bounding box center [505, 424] width 746 height 51
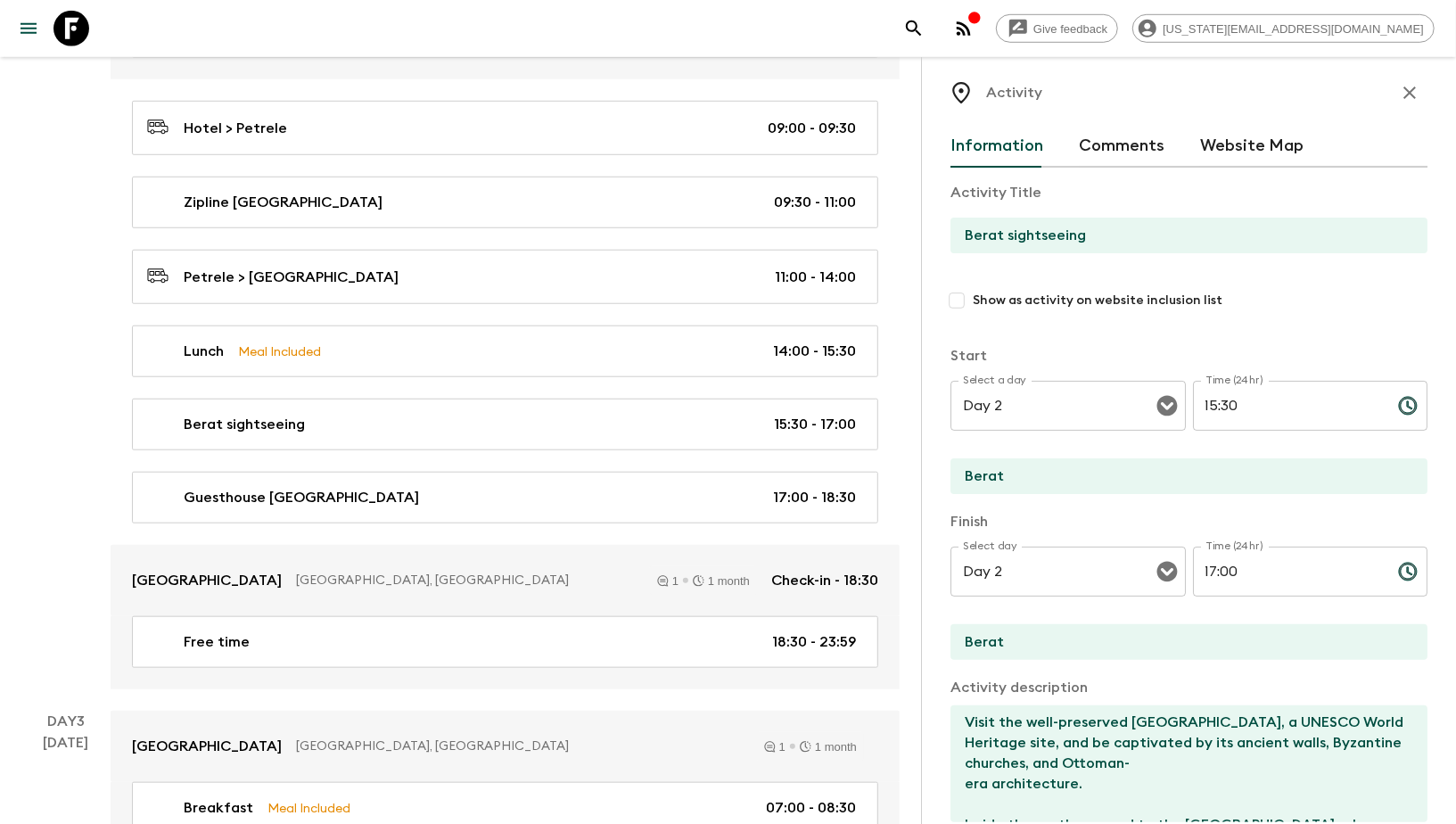
click at [1045, 239] on input "Berat sightseeing" at bounding box center [1181, 235] width 462 height 36
click at [47, 528] on div "[DATE]" at bounding box center [67, 322] width 46 height 733
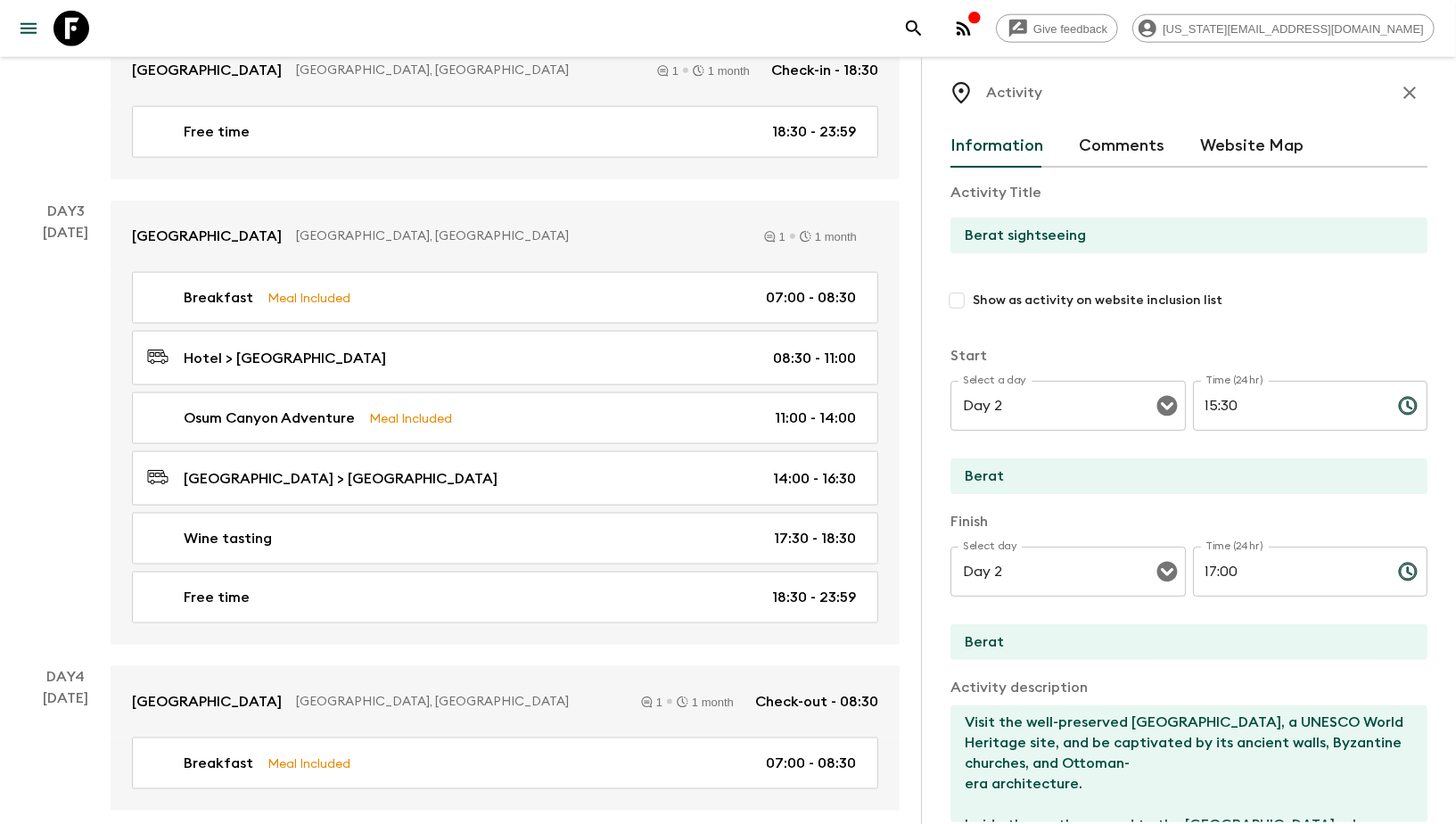
scroll to position [1313, 0]
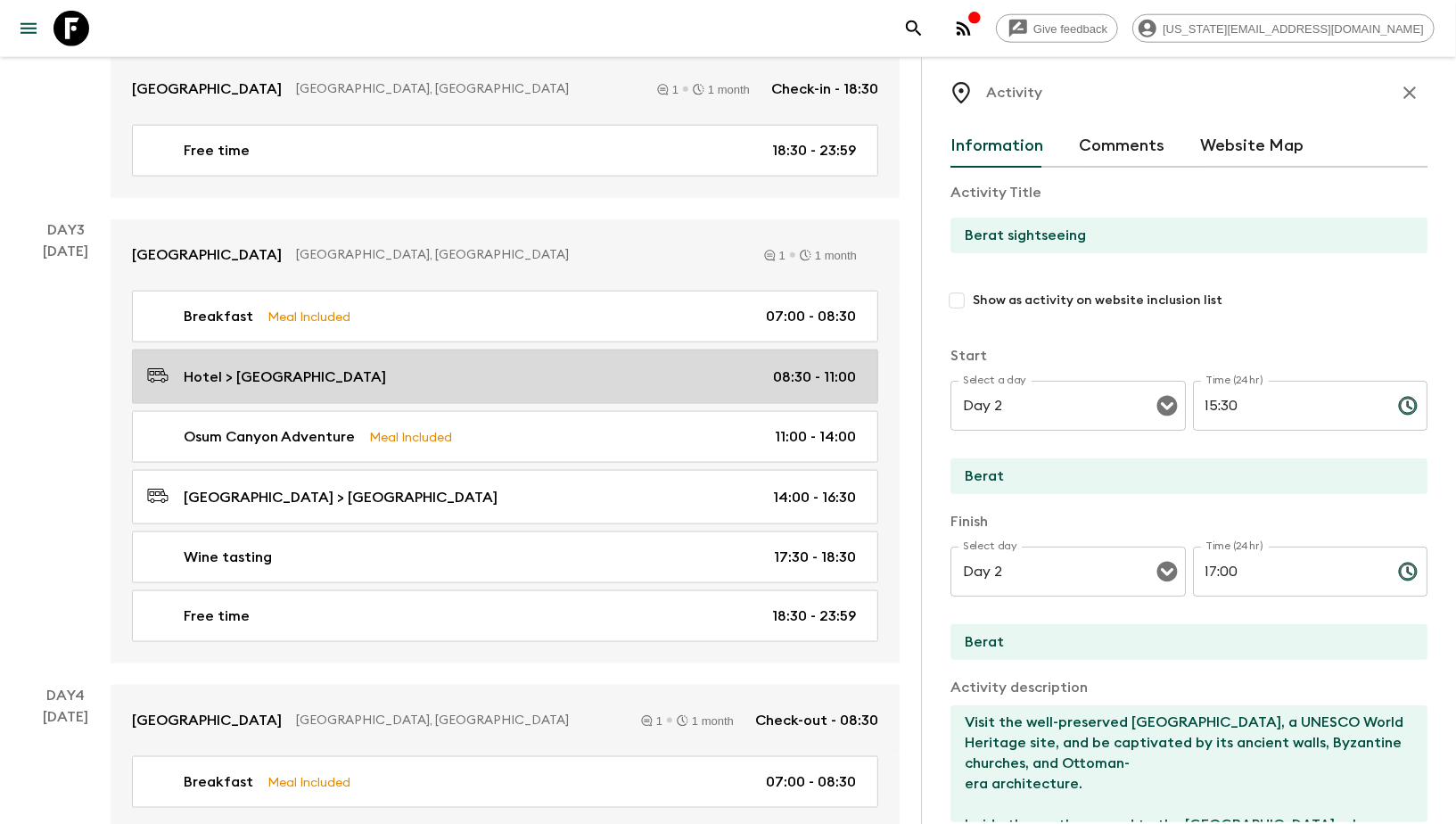
click at [236, 382] on link "Hotel > [GEOGRAPHIC_DATA] 08:30 - 11:00" at bounding box center [505, 376] width 746 height 54
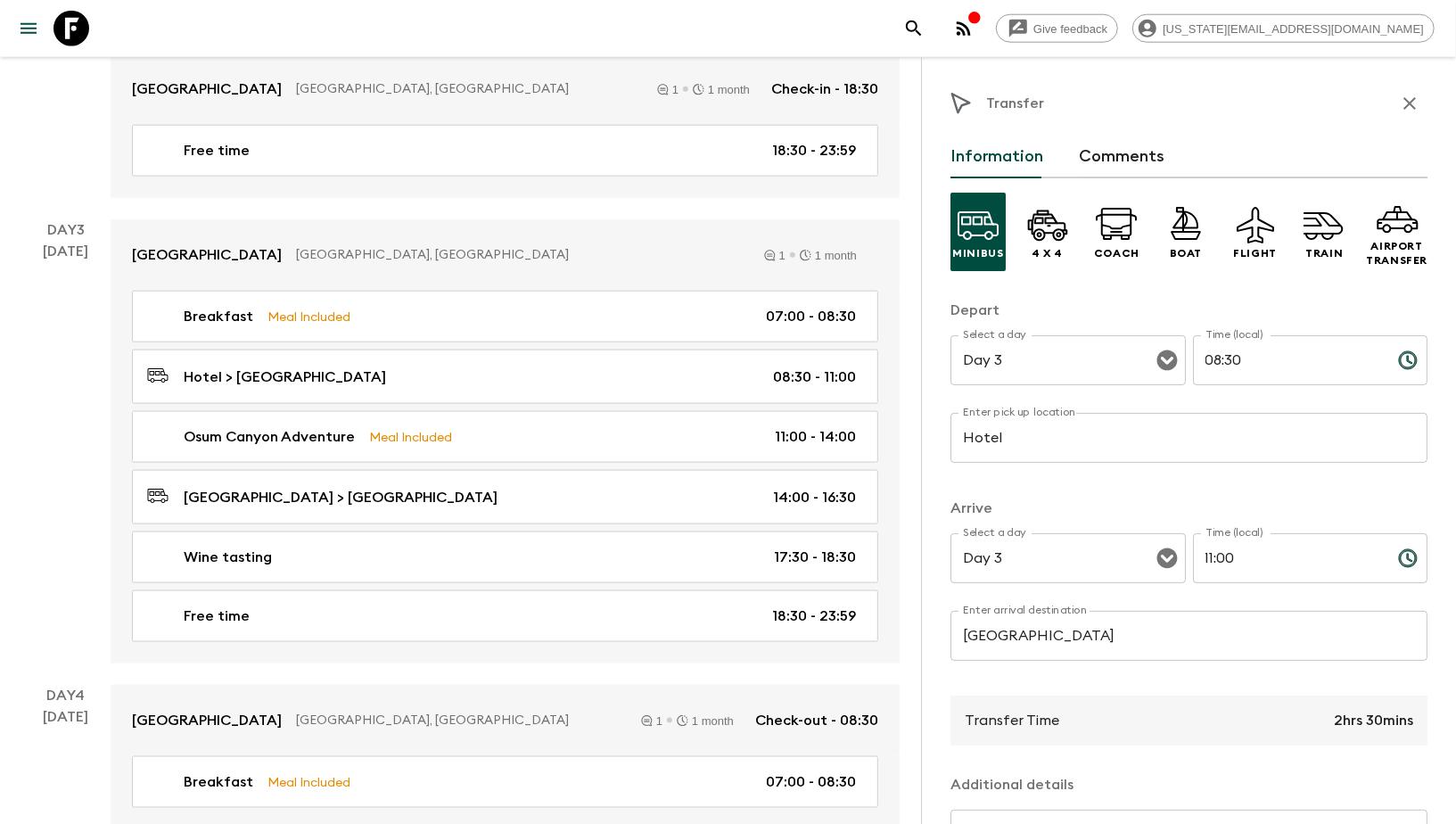
click at [1002, 640] on input "[GEOGRAPHIC_DATA]" at bounding box center [1189, 635] width 477 height 50
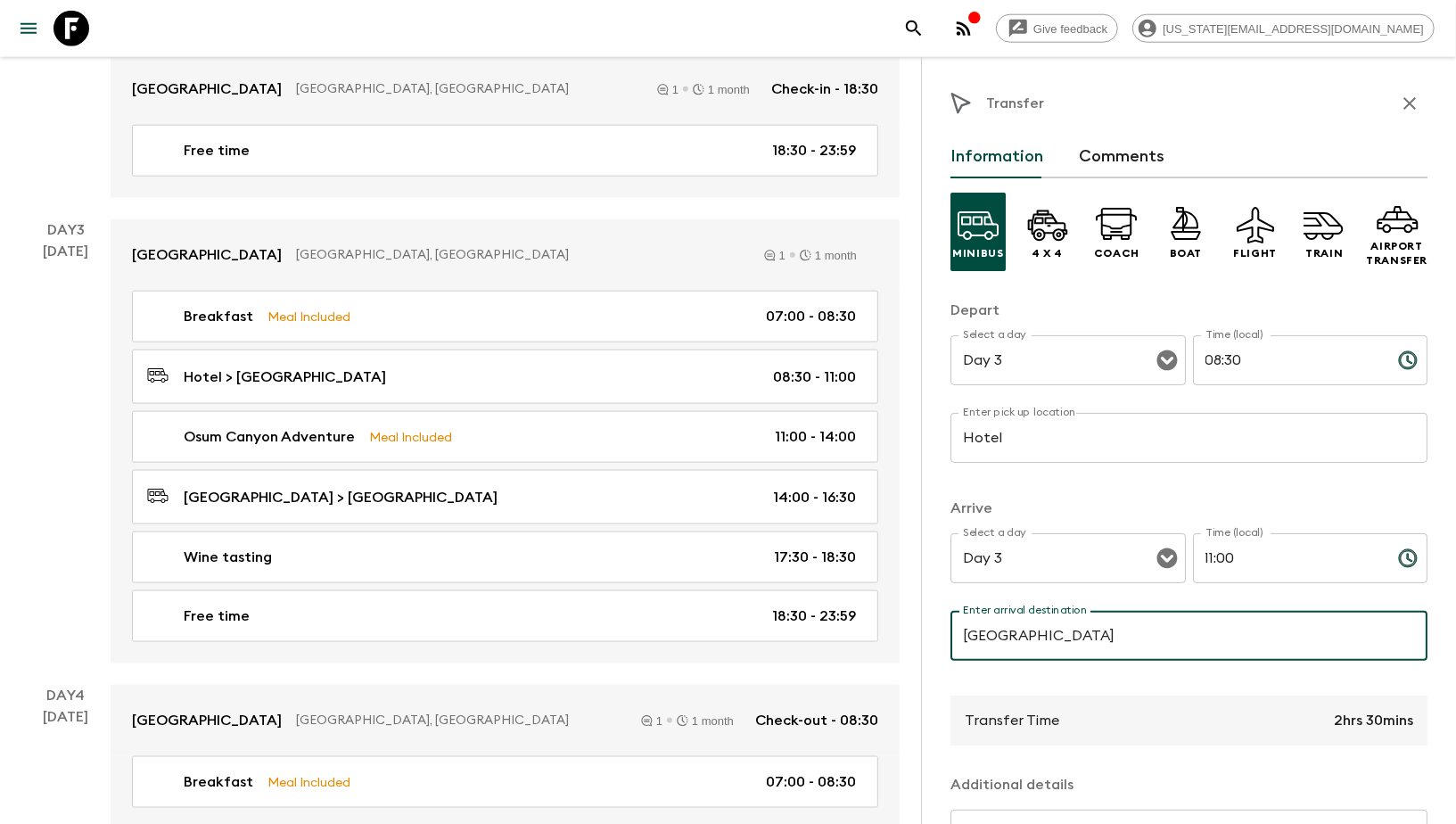
click at [1002, 640] on input "[GEOGRAPHIC_DATA]" at bounding box center [1189, 635] width 477 height 50
